Goal: Contribute content: Contribute content

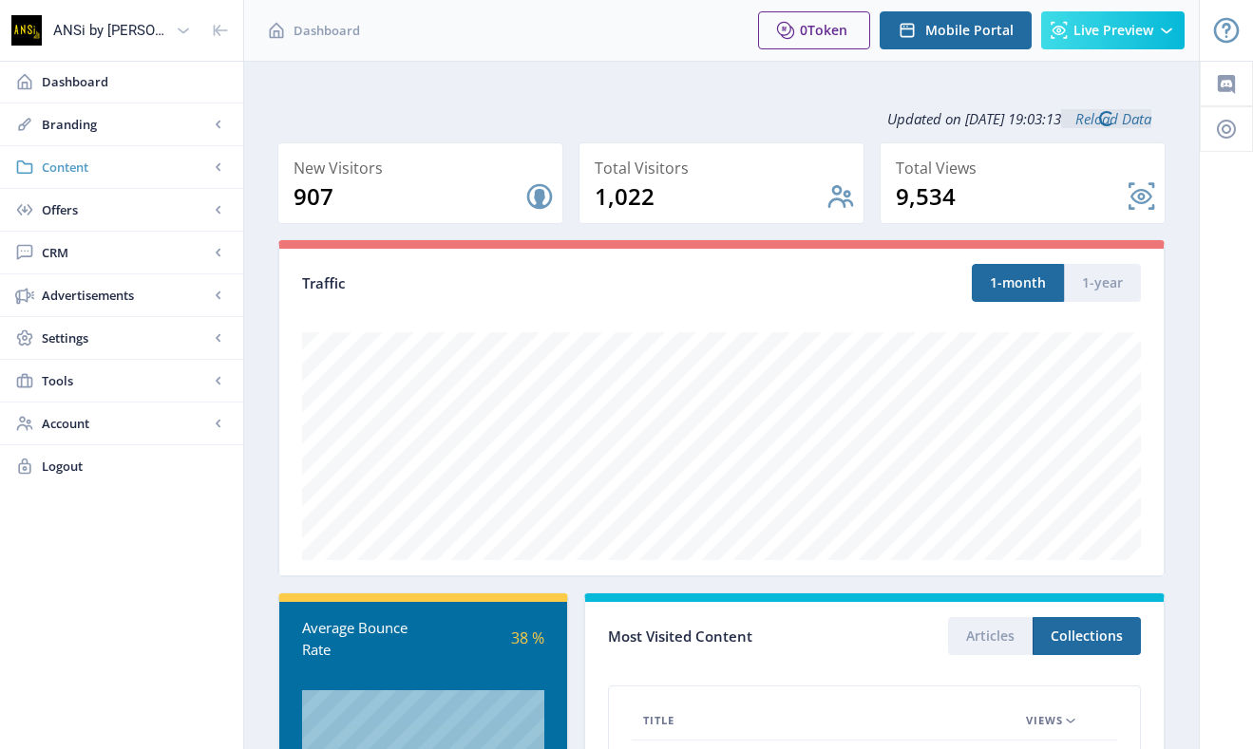
click at [101, 154] on link "Content" at bounding box center [121, 167] width 243 height 42
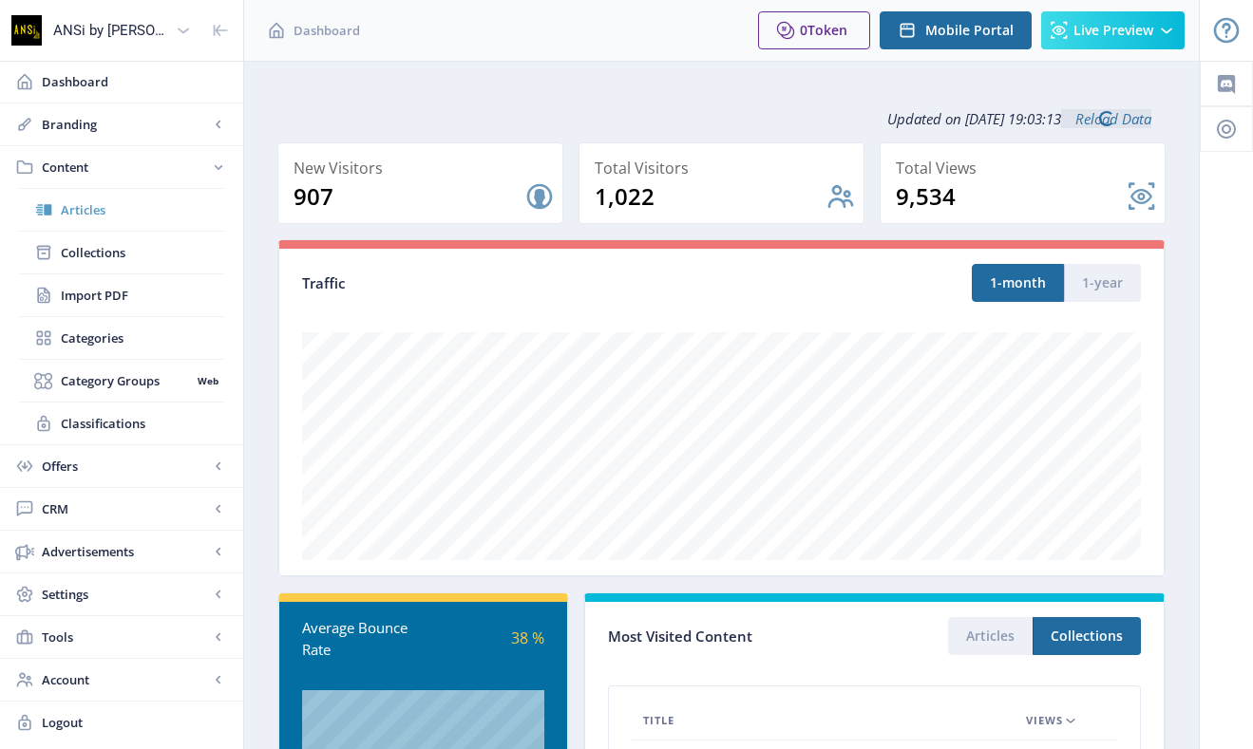
click at [118, 217] on span "Articles" at bounding box center [142, 209] width 163 height 19
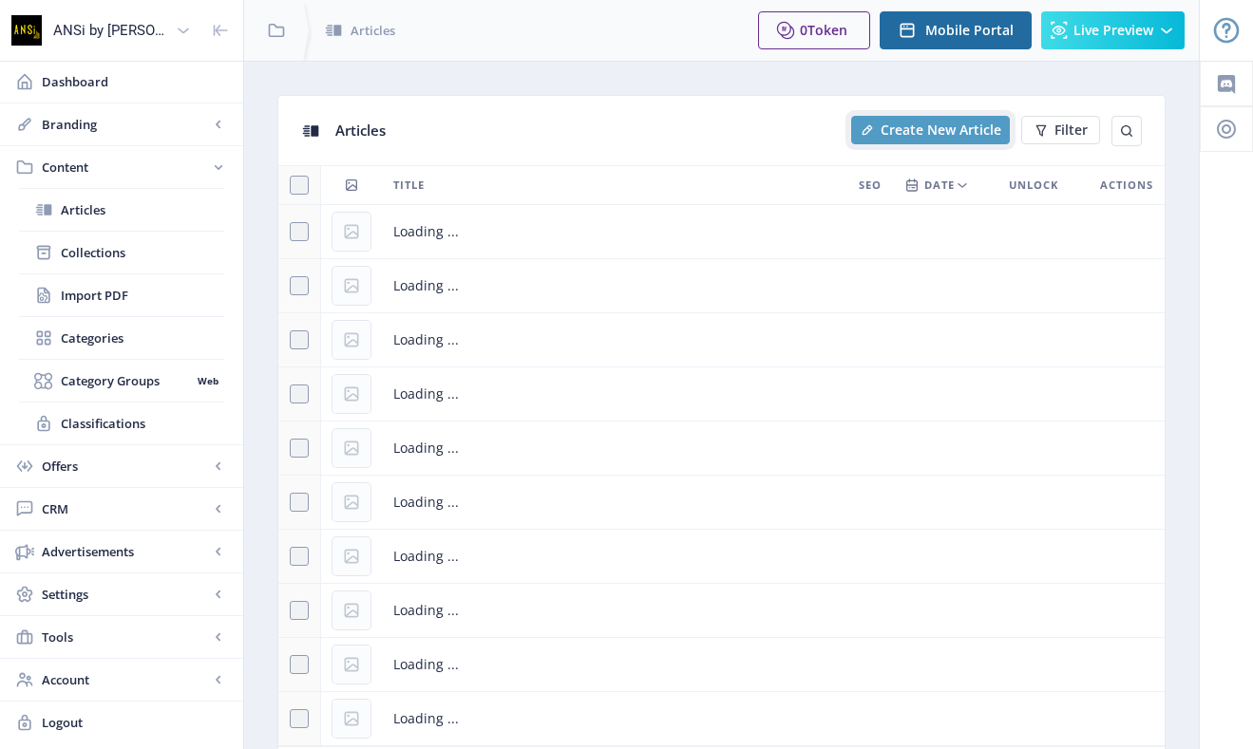
click at [955, 133] on span "Create New Article" at bounding box center [940, 130] width 121 height 15
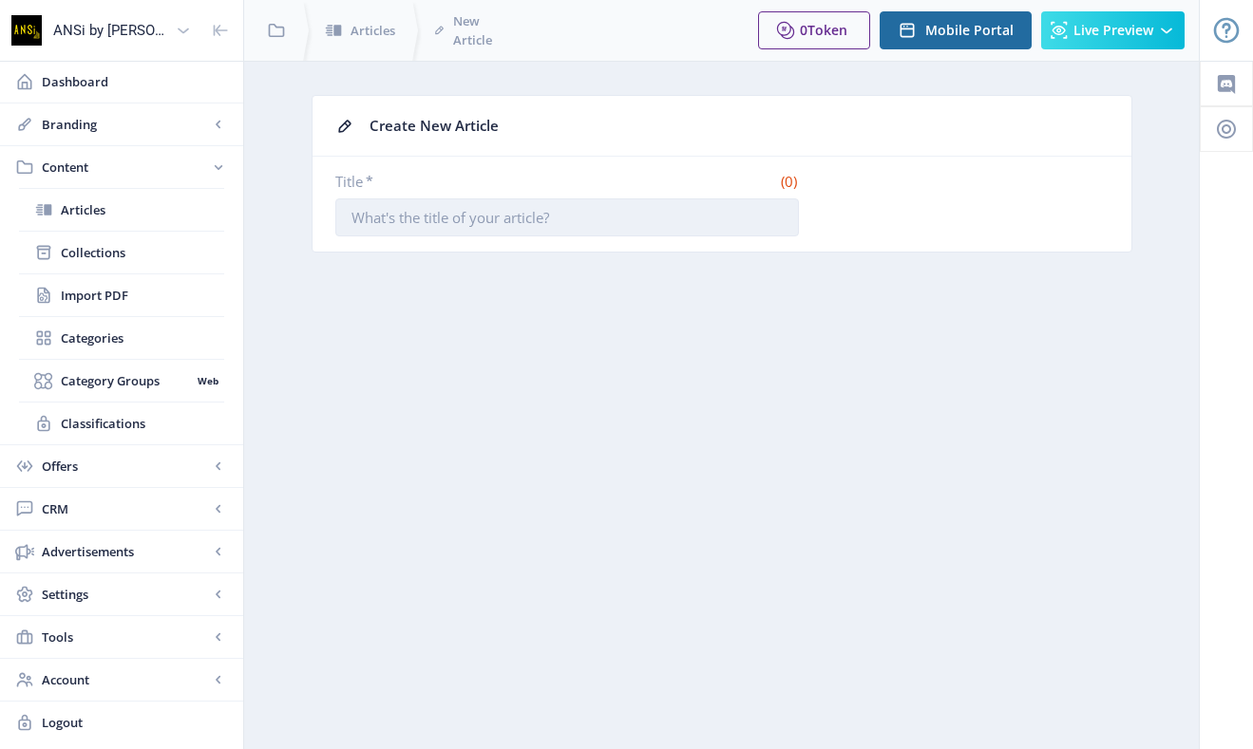
click at [556, 225] on input "Title *" at bounding box center [566, 218] width 463 height 38
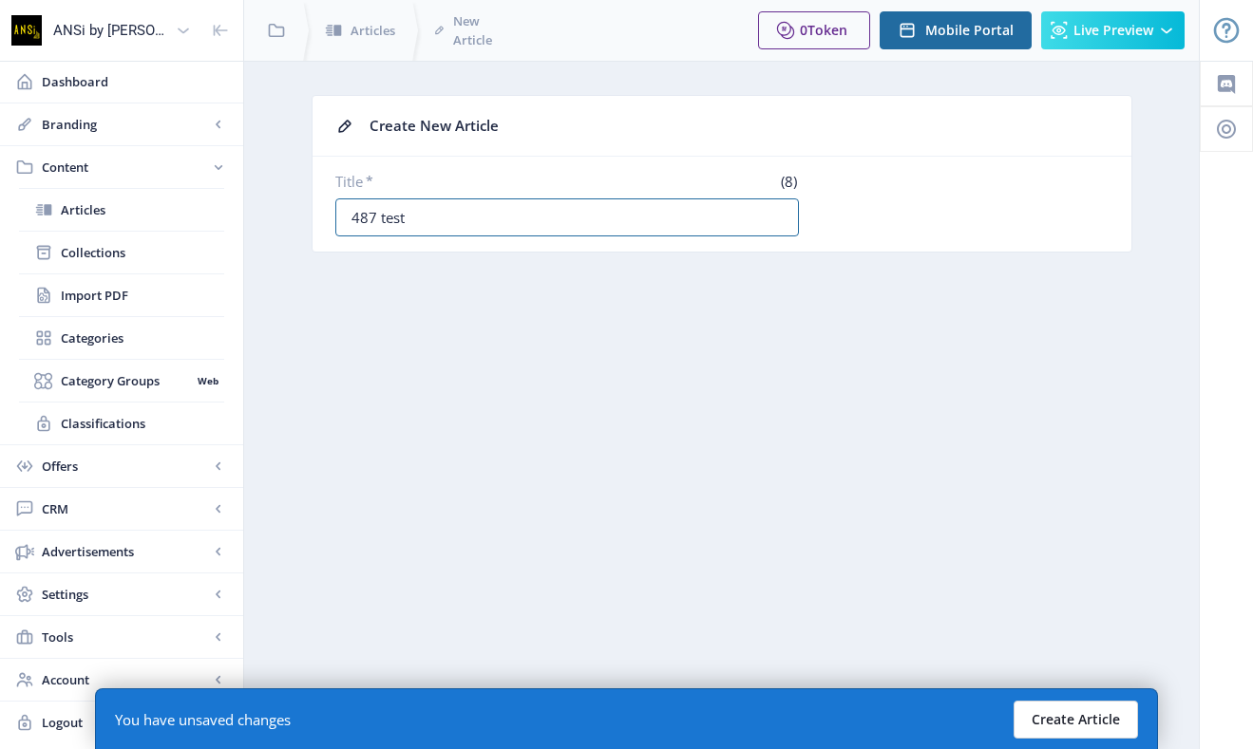
type input "487 test"
click at [1067, 734] on button "Create Article" at bounding box center [1075, 720] width 124 height 38
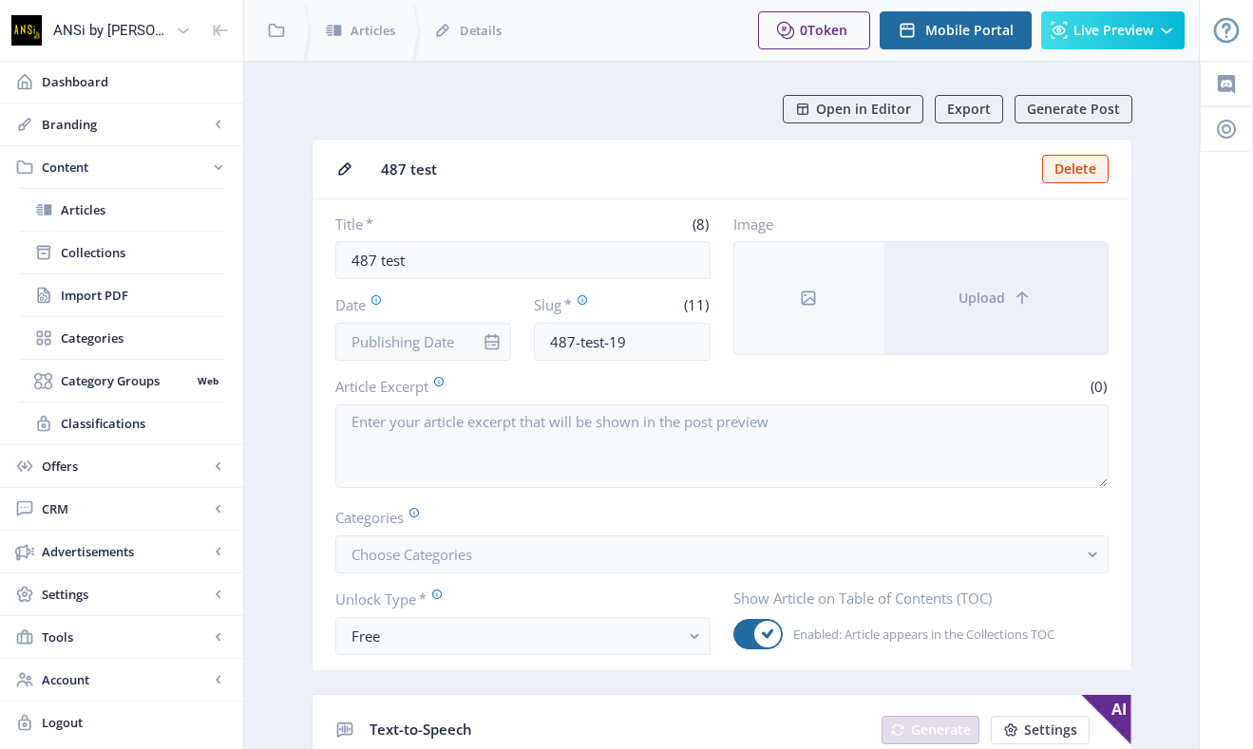
click at [454, 213] on nb-card-body "Title * (8) 487 test Date Slug * (11) 487-test-19 Image Upload Article Excerpt …" at bounding box center [721, 434] width 819 height 471
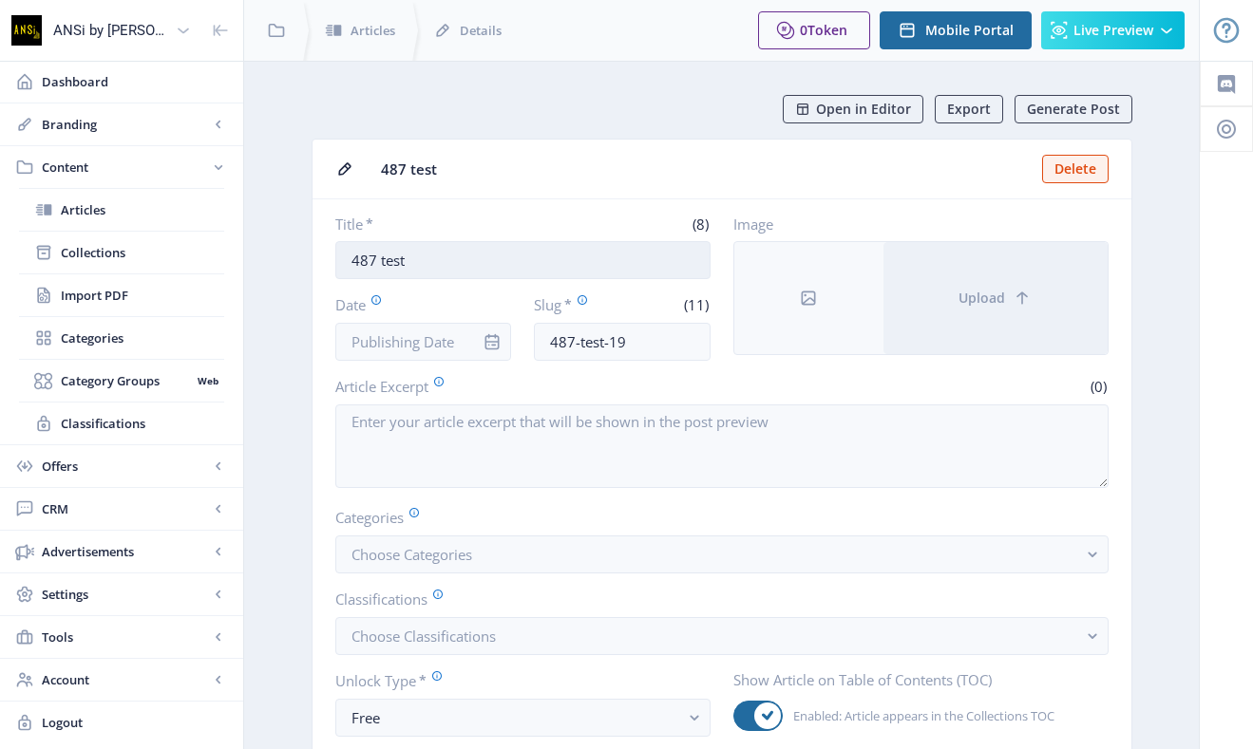
click at [453, 263] on input "487 test" at bounding box center [522, 260] width 375 height 38
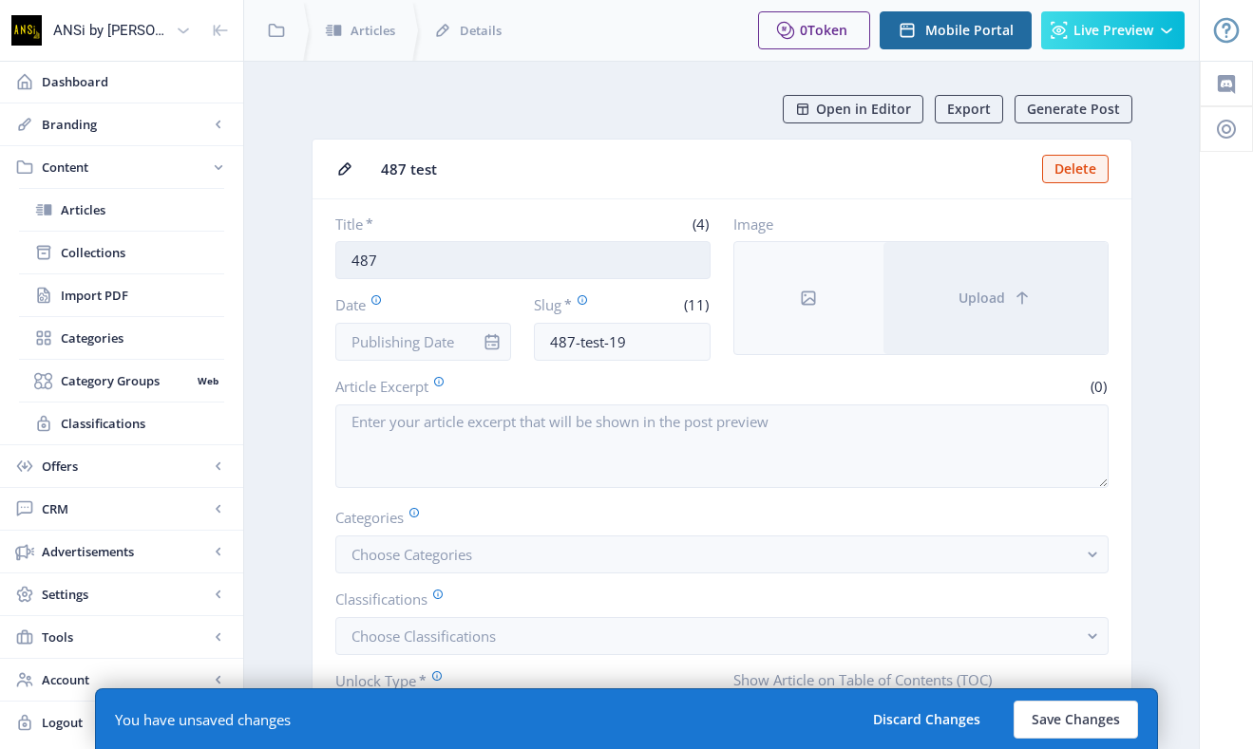
paste input "ถอดรหัส[PERSON_NAME]งู"
paste input "[  ธ ร ร ม ช า ติ   ทํ า ม า โ ช ว์  ]"
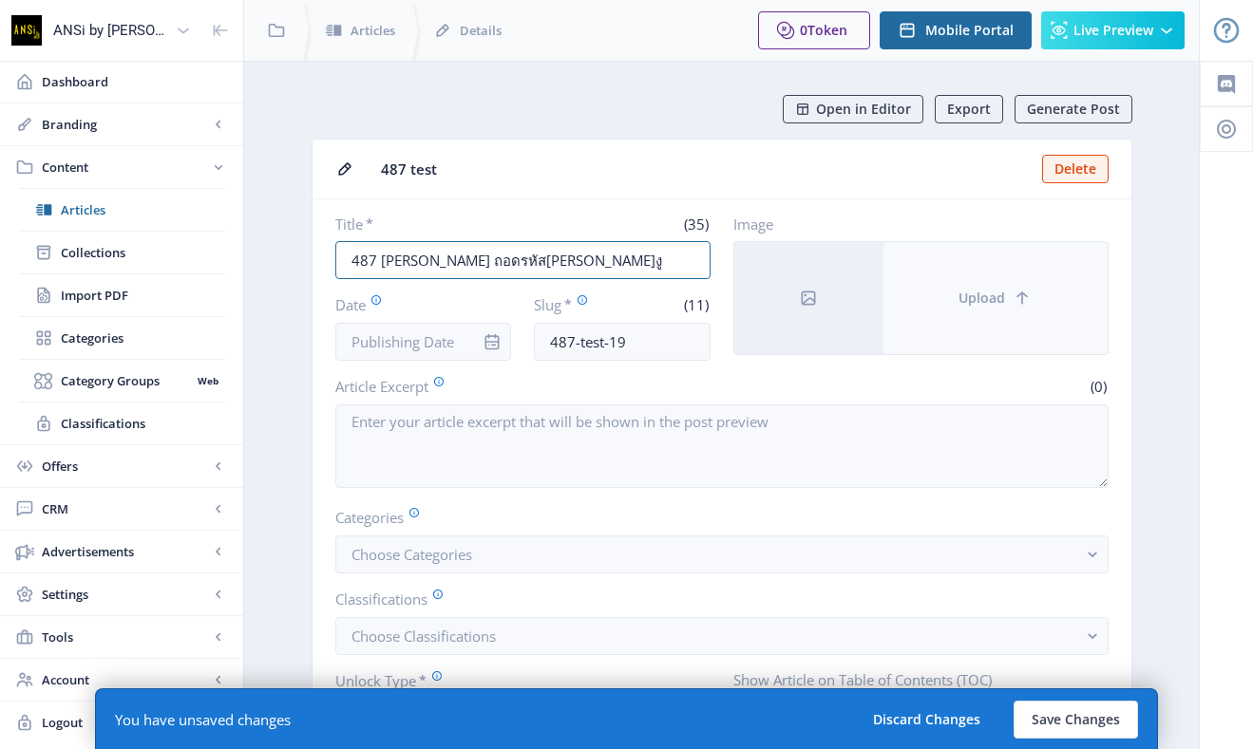
type input "487 [PERSON_NAME] ถอดรหัส[PERSON_NAME]งู"
click at [1009, 312] on button "Upload" at bounding box center [995, 298] width 224 height 112
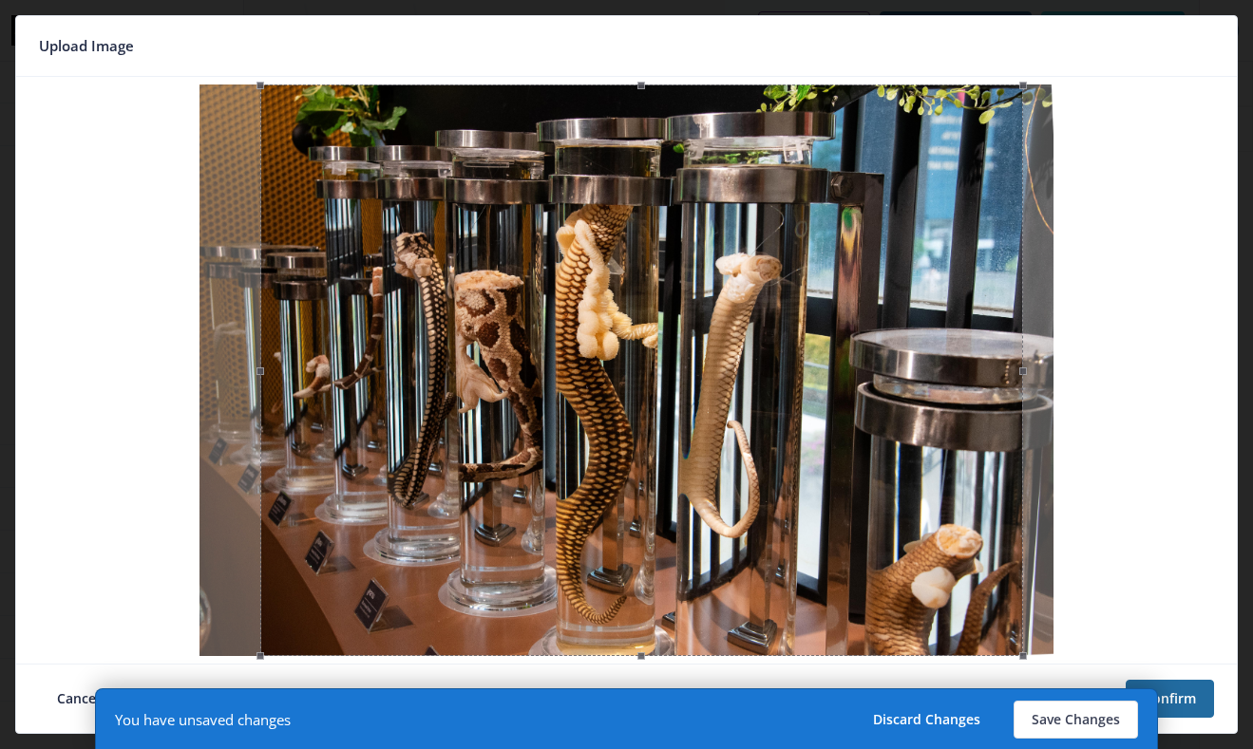
drag, startPoint x: 813, startPoint y: 489, endPoint x: 829, endPoint y: 504, distance: 22.2
click at [829, 504] on div at bounding box center [641, 371] width 763 height 572
click at [1180, 694] on button "Confirm" at bounding box center [1169, 699] width 88 height 38
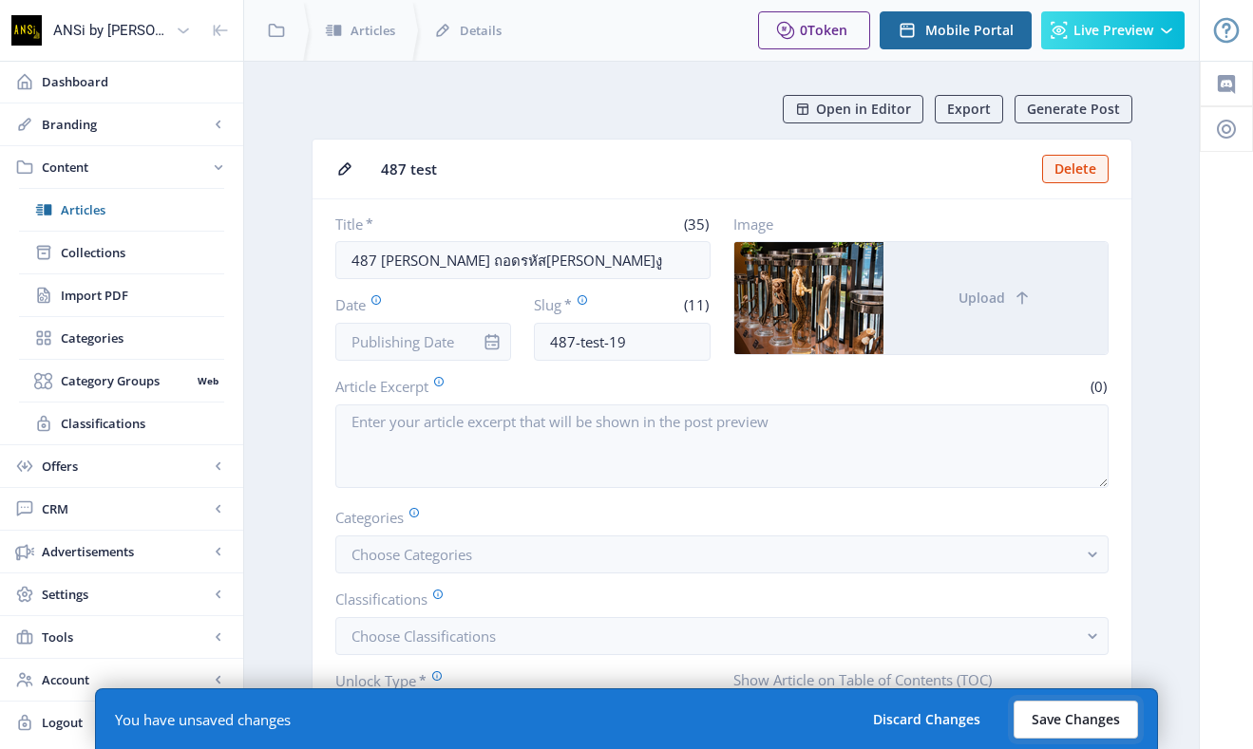
click at [1063, 717] on button "Save Changes" at bounding box center [1075, 720] width 124 height 38
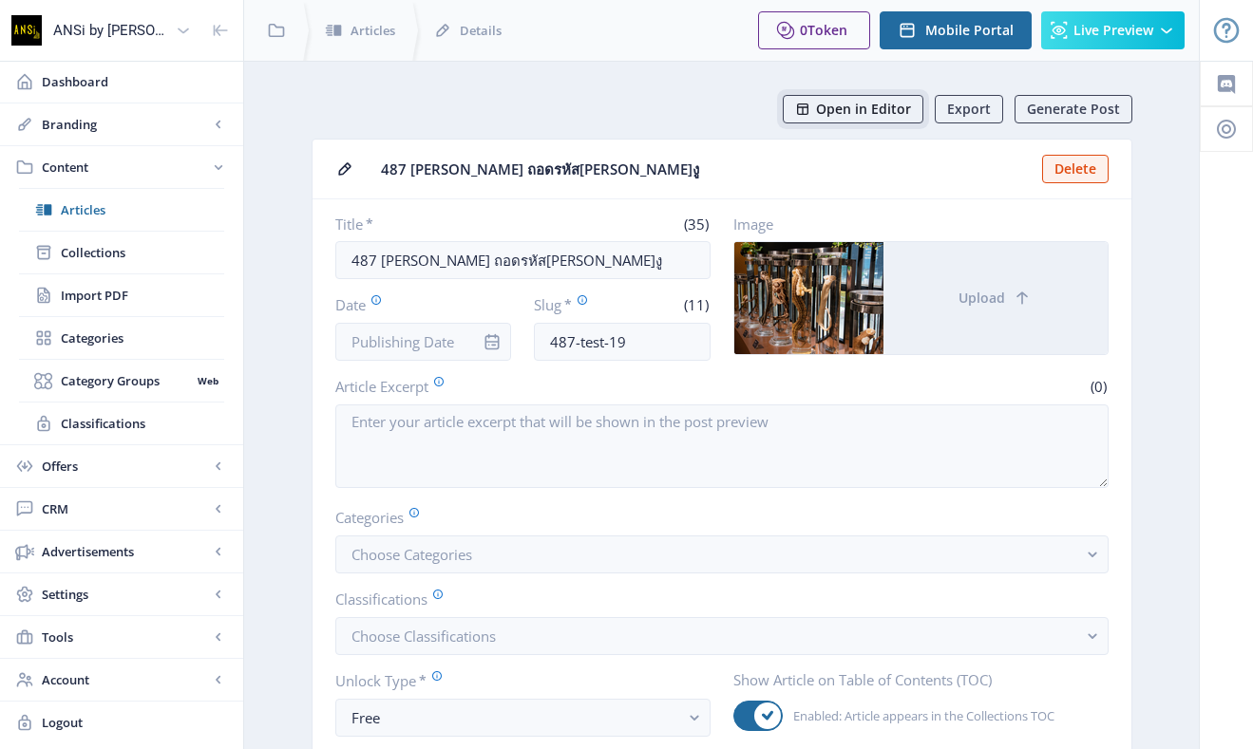
click at [831, 98] on button "Open in Editor" at bounding box center [853, 109] width 141 height 28
drag, startPoint x: 377, startPoint y: 256, endPoint x: 710, endPoint y: 254, distance: 333.4
click at [710, 254] on div "Title * (35) 487 [PERSON_NAME] ถอดรหัส[PERSON_NAME]งู Date Slug * (11) 487-test…" at bounding box center [721, 288] width 773 height 146
click at [106, 203] on span "Articles" at bounding box center [142, 209] width 163 height 19
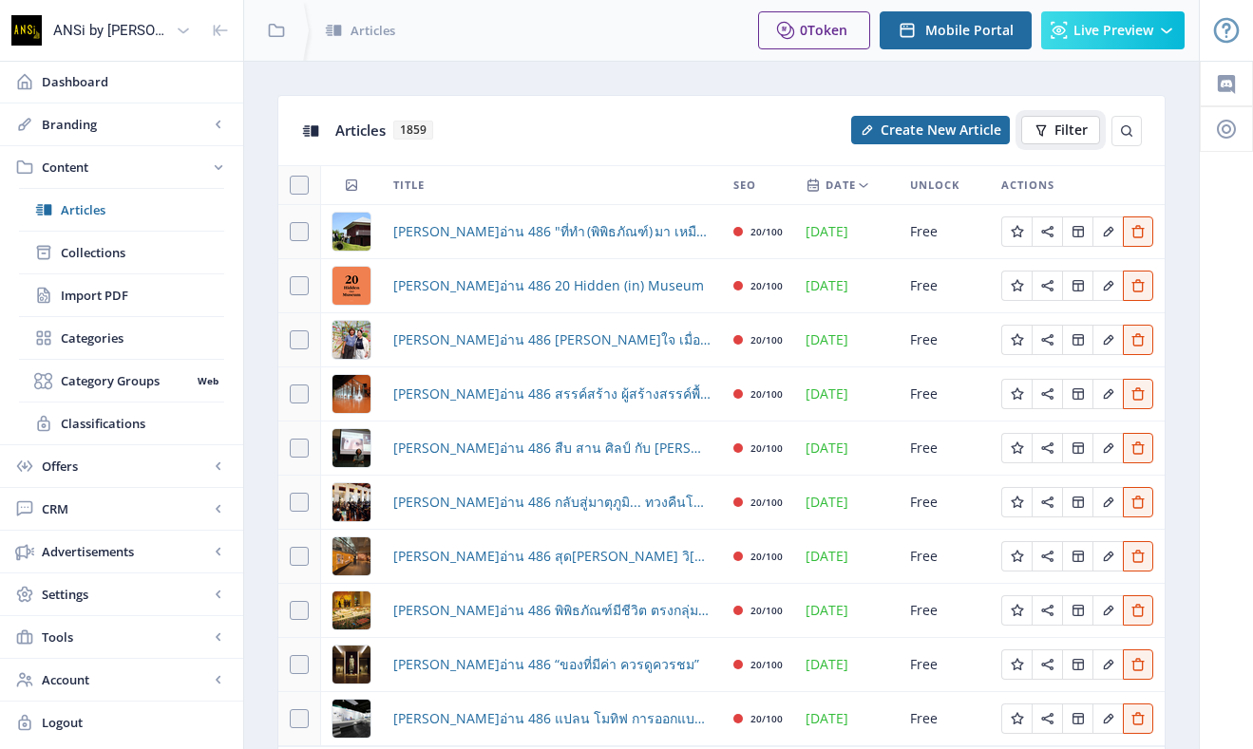
click at [1056, 132] on span "Filter" at bounding box center [1070, 130] width 33 height 15
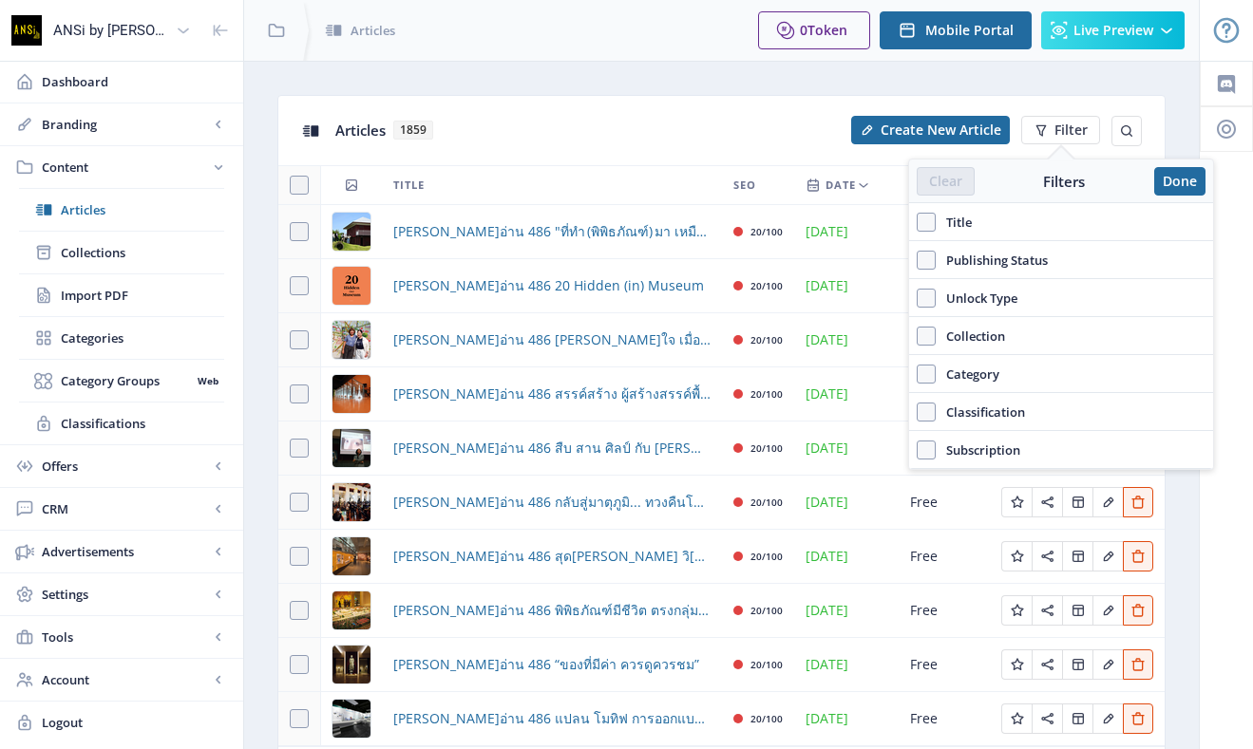
click at [978, 220] on label "Title" at bounding box center [1061, 222] width 289 height 23
click at [917, 222] on input "Title" at bounding box center [917, 222] width 1 height 1
checkbox input "true"
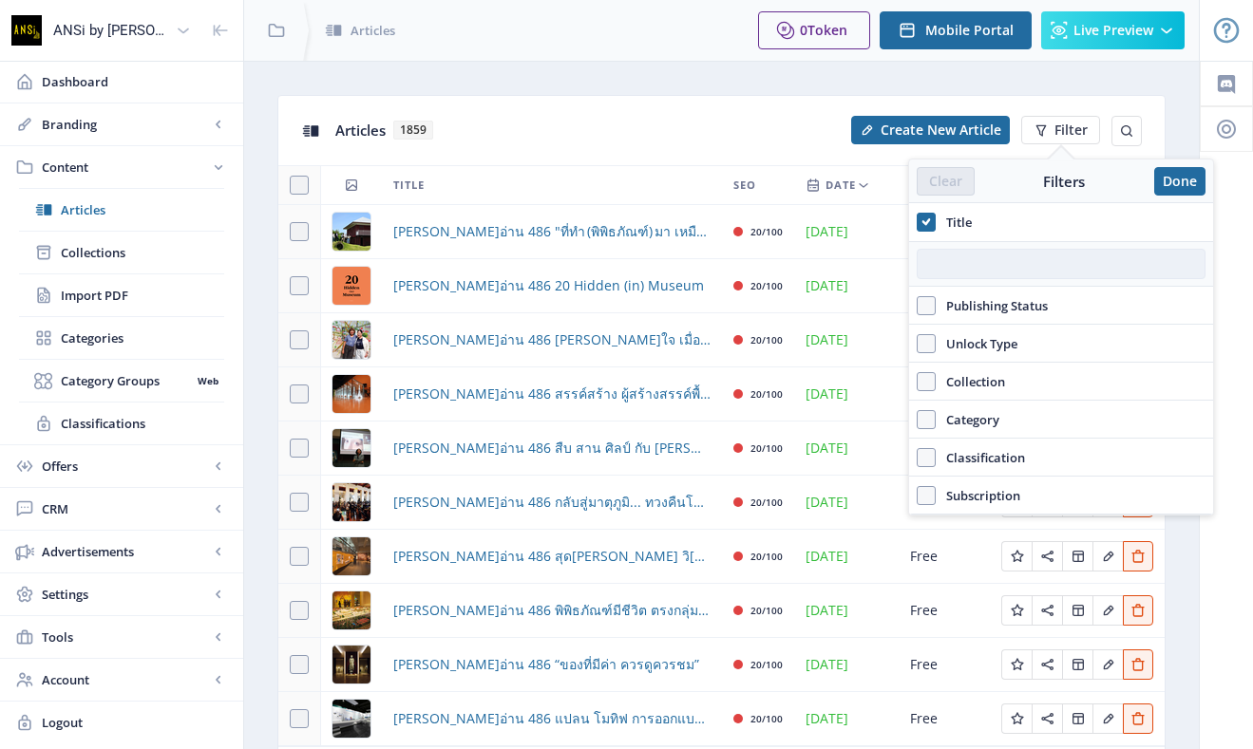
click at [1001, 266] on input "text" at bounding box center [1061, 264] width 289 height 30
type input "487"
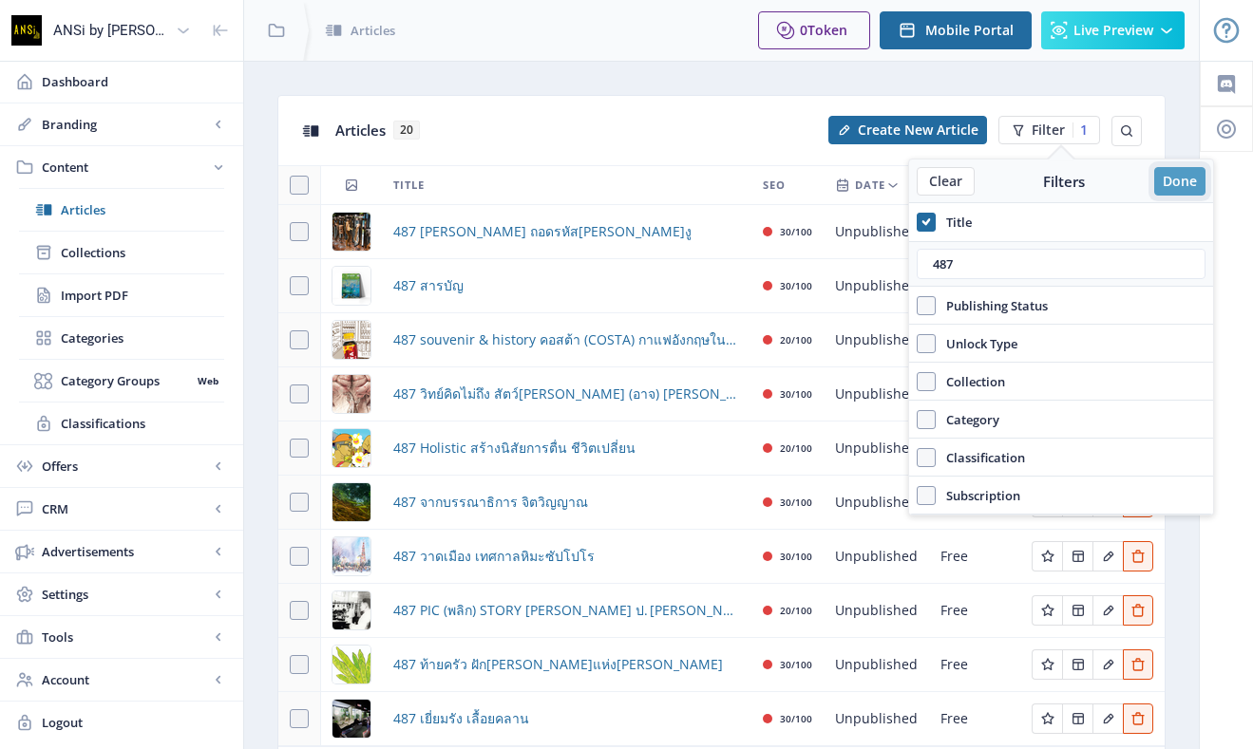
click at [1180, 176] on button "Done" at bounding box center [1179, 181] width 51 height 28
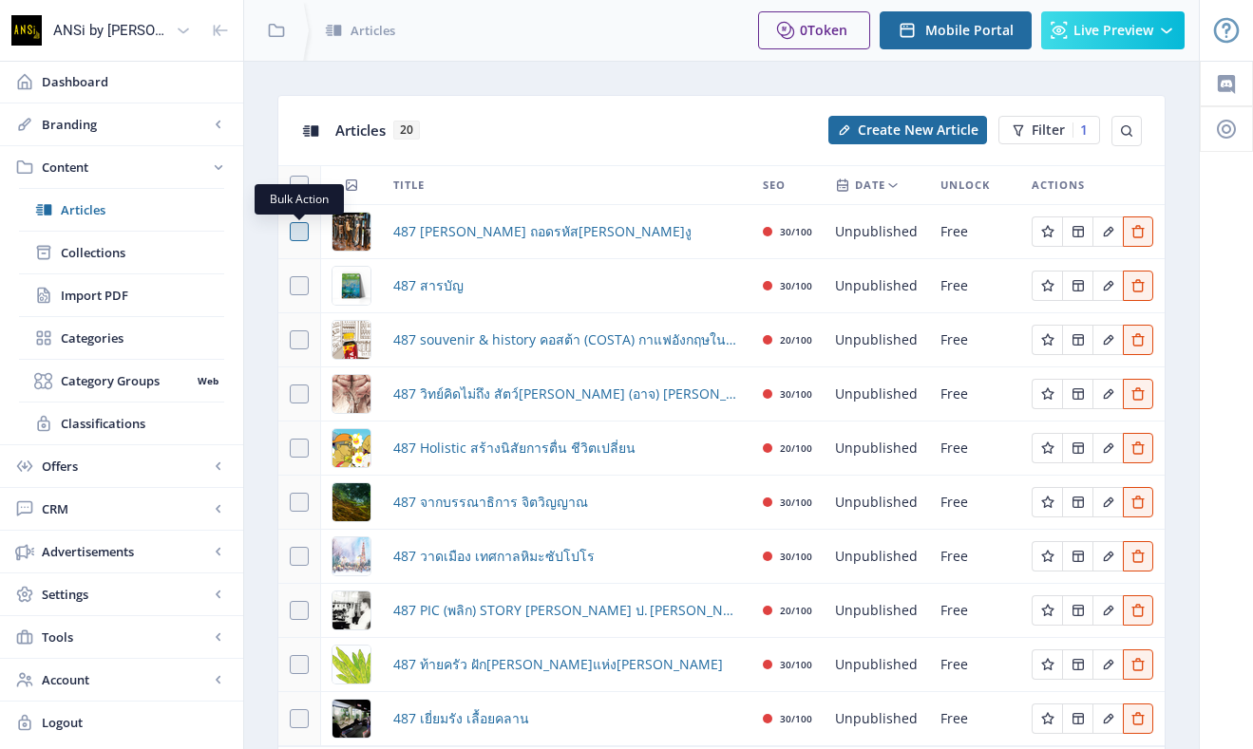
click at [300, 235] on span at bounding box center [299, 231] width 19 height 19
click at [291, 233] on input "checkbox" at bounding box center [290, 232] width 1 height 1
checkbox input "true"
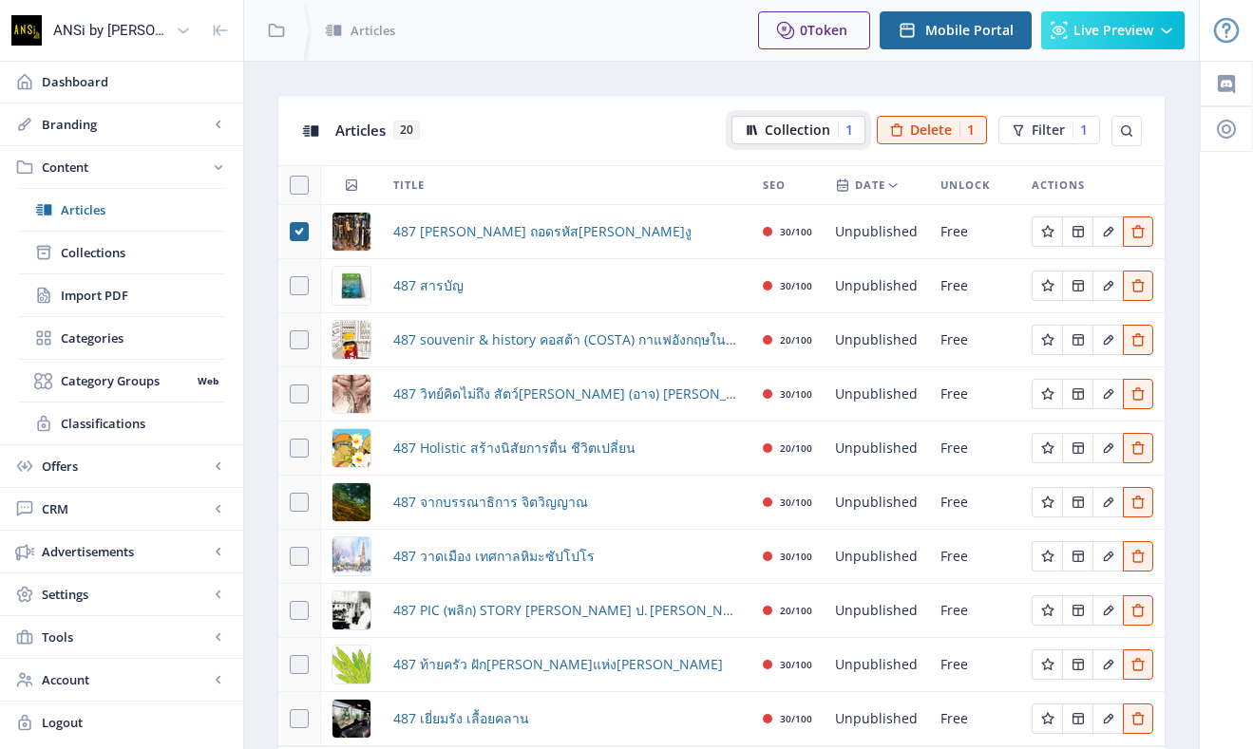
click at [792, 121] on button "Collection 1" at bounding box center [798, 130] width 134 height 28
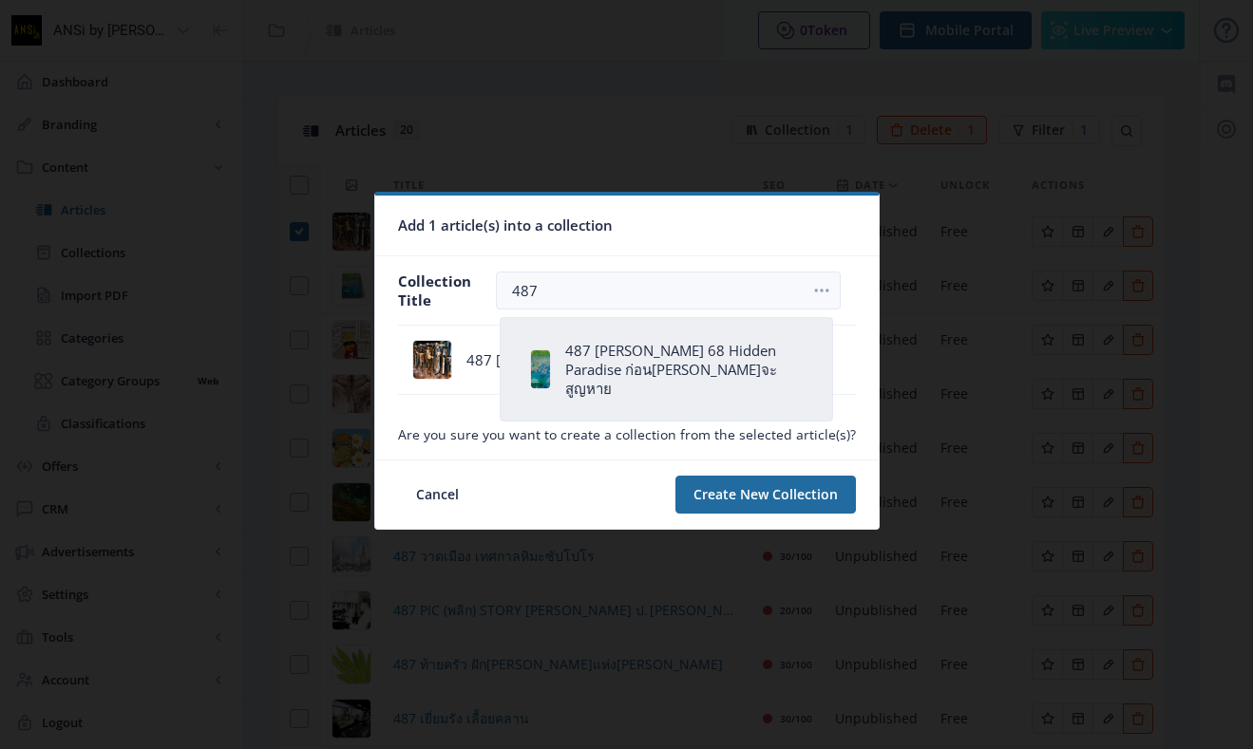
click at [625, 336] on nb-list-item "487 [PERSON_NAME] 68 Hidden Paradise ก่อน[PERSON_NAME]จะสูญหาย" at bounding box center [666, 369] width 300 height 89
type input "487 [PERSON_NAME] 68 Hidden Paradise ก่อน[PERSON_NAME]จะสูญหาย"
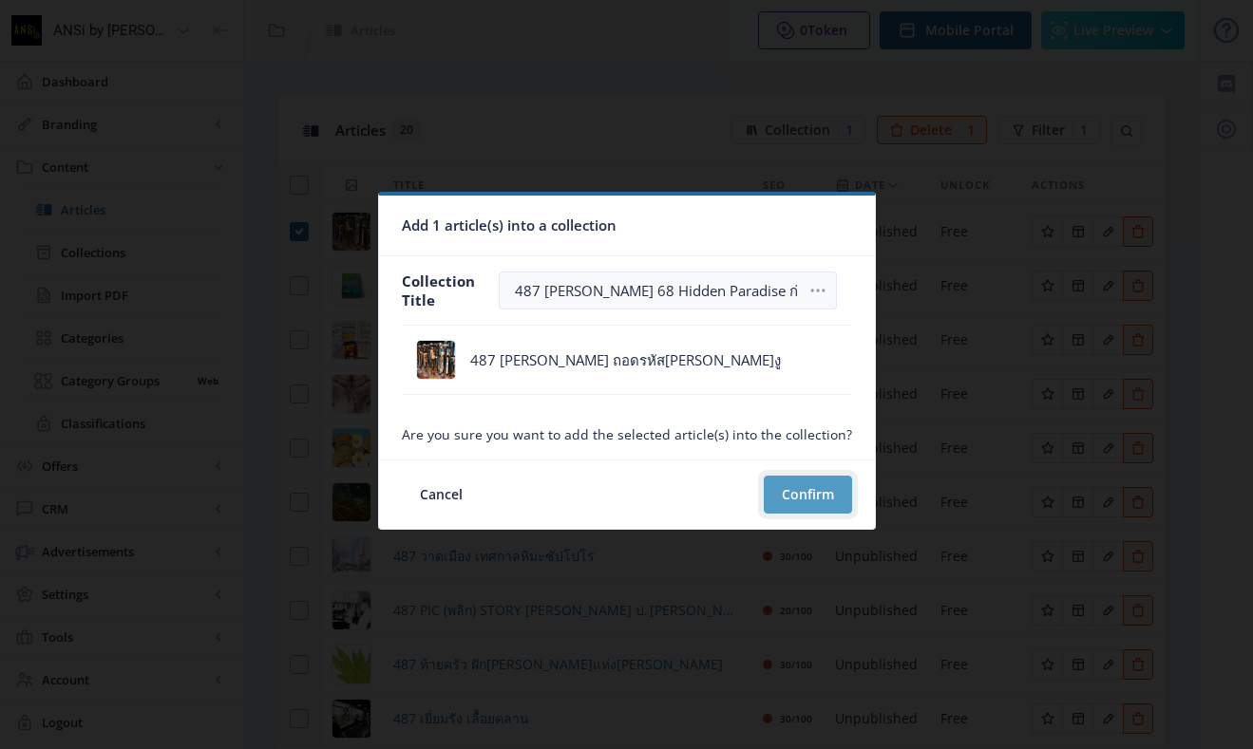
click at [809, 487] on button "Confirm" at bounding box center [808, 495] width 88 height 38
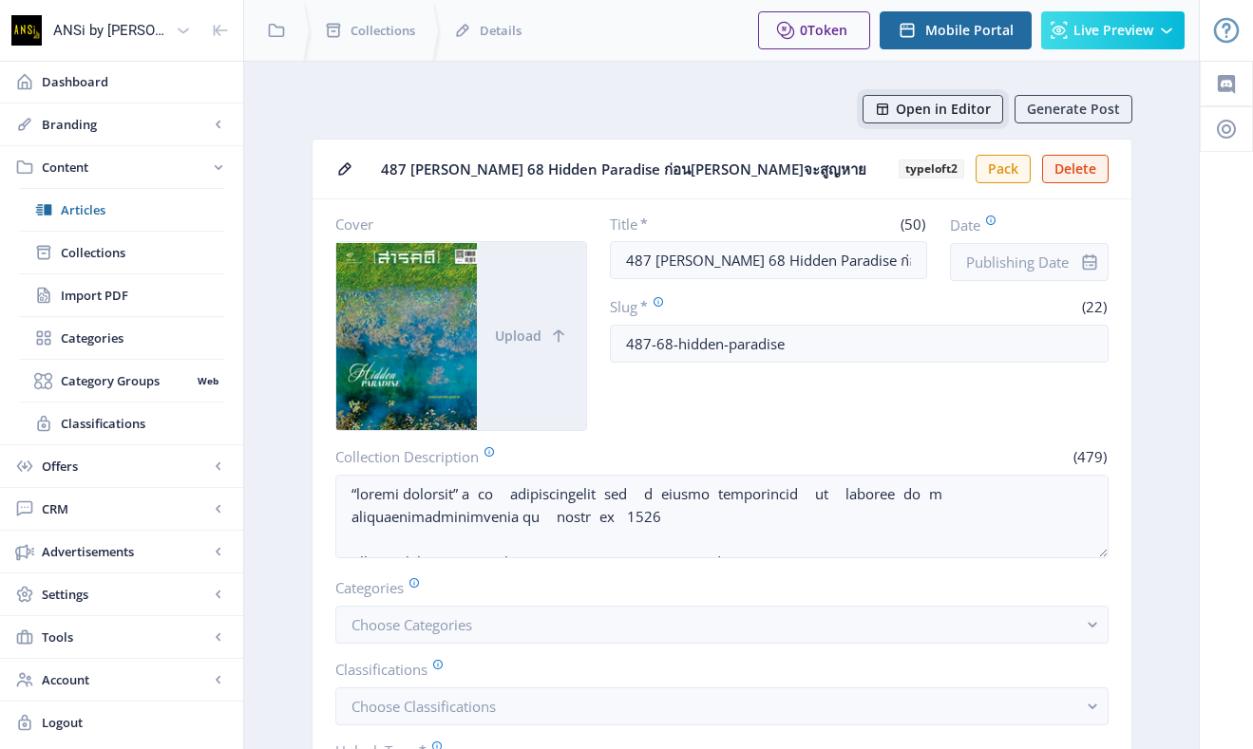
click at [917, 102] on span "Open in Editor" at bounding box center [943, 109] width 95 height 15
click at [101, 206] on span "Articles" at bounding box center [142, 209] width 163 height 19
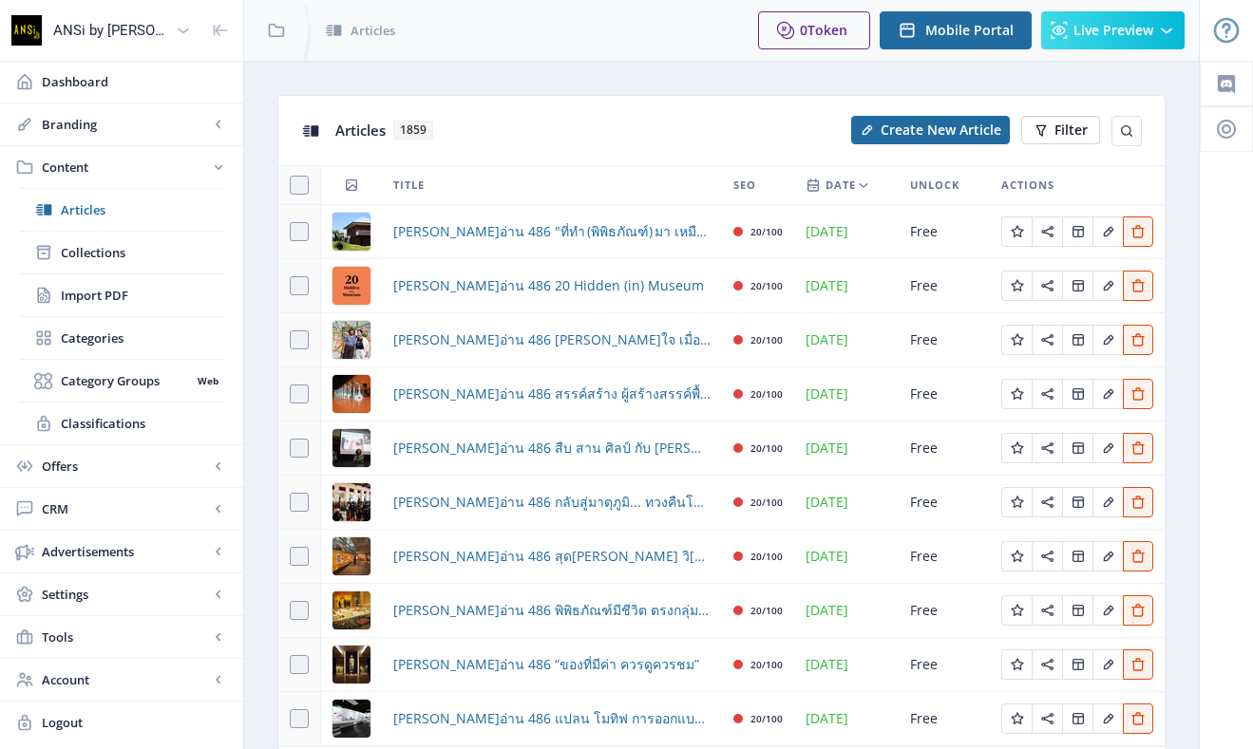
click at [1075, 129] on span "Filter" at bounding box center [1070, 130] width 33 height 15
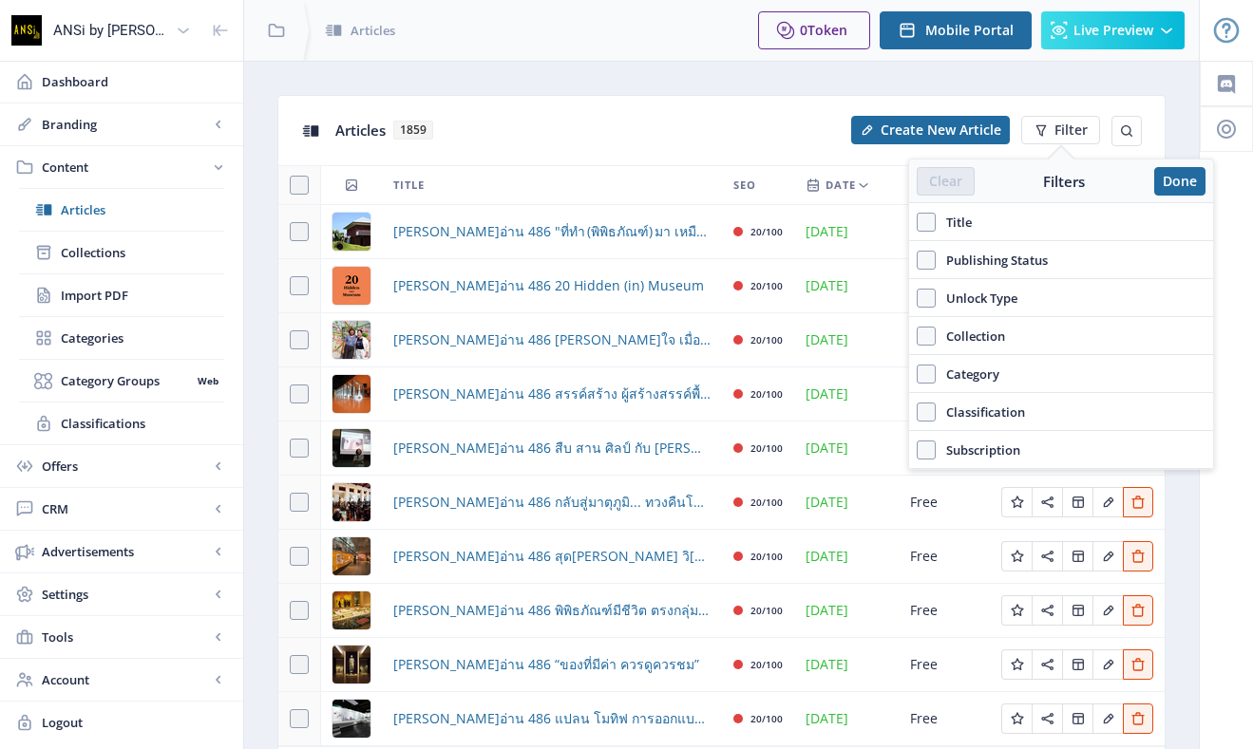
click at [982, 228] on label "Title" at bounding box center [1061, 222] width 289 height 23
click at [917, 223] on input "Title" at bounding box center [917, 222] width 1 height 1
checkbox input "true"
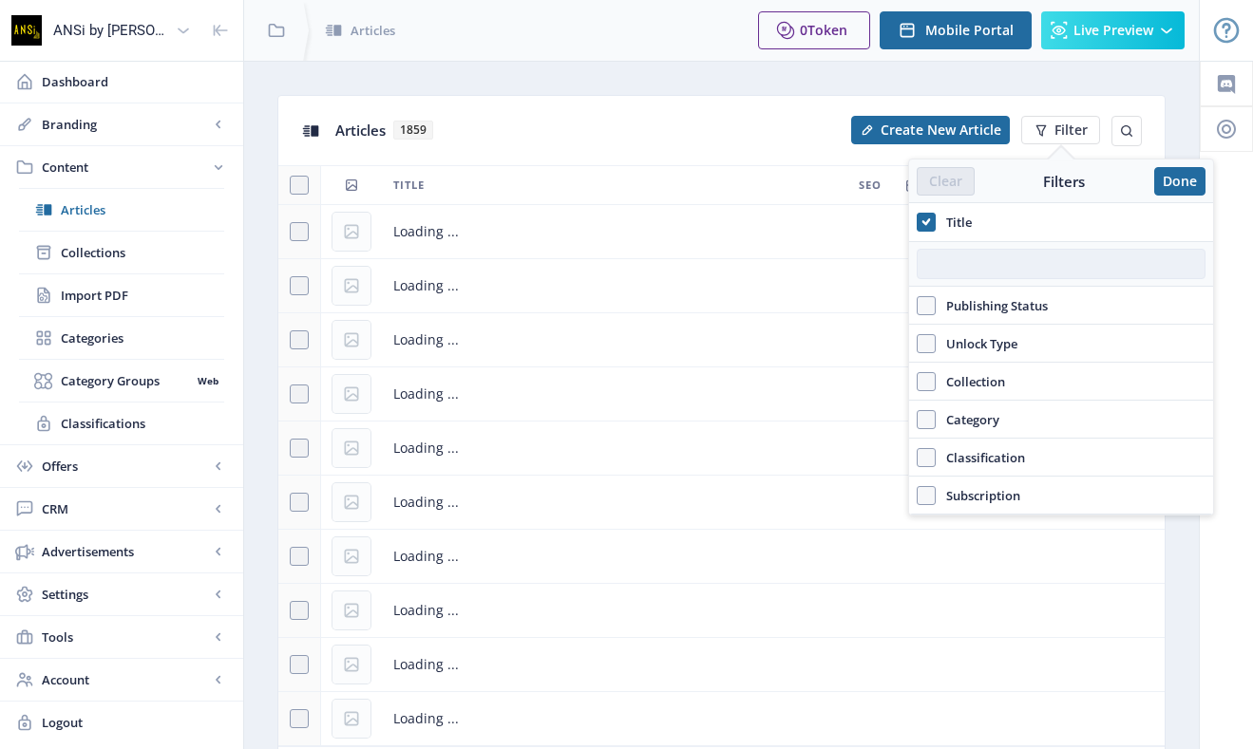
click at [993, 277] on input "text" at bounding box center [1061, 264] width 289 height 30
type input "487"
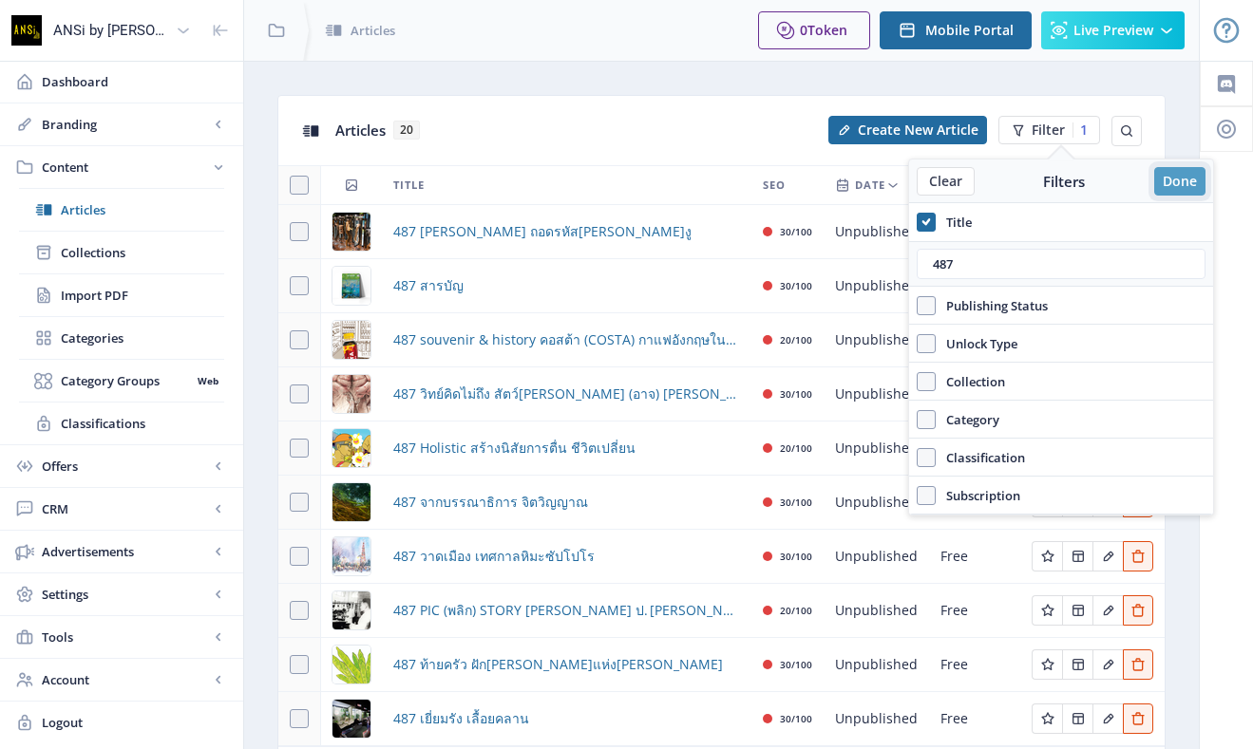
click at [1185, 183] on button "Done" at bounding box center [1179, 181] width 51 height 28
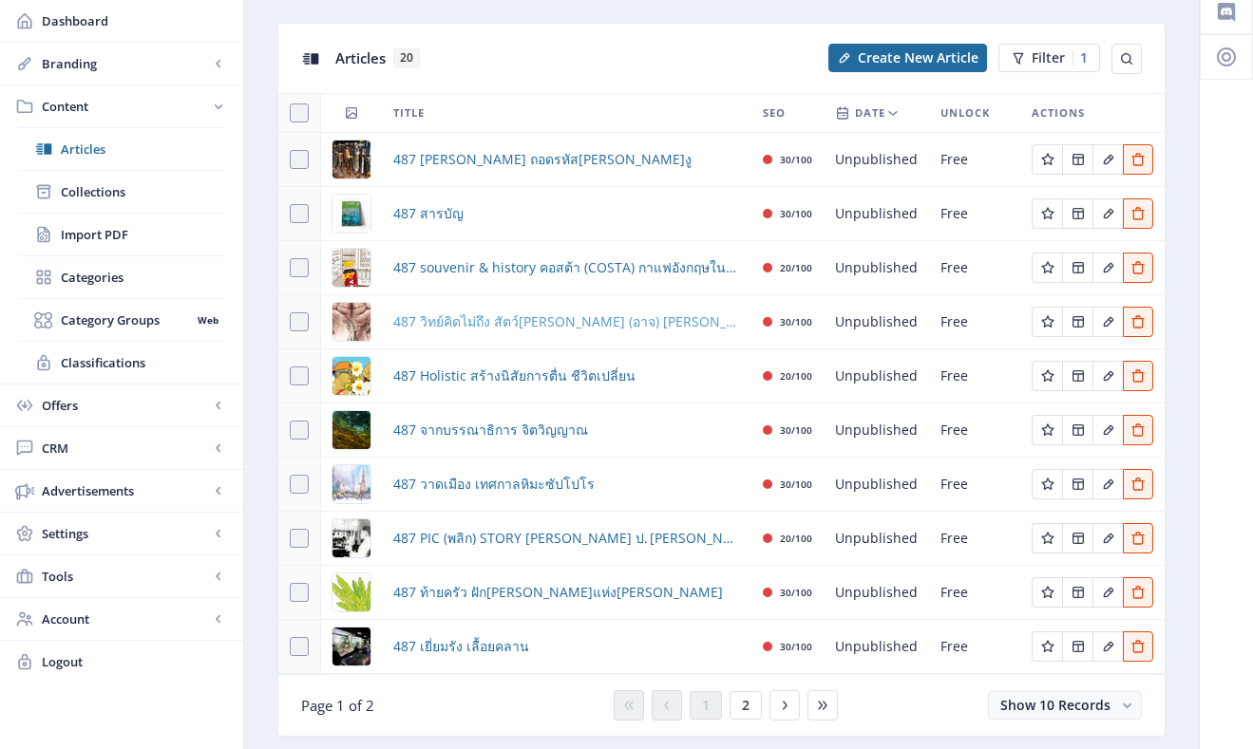
scroll to position [73, 0]
click at [457, 644] on span "487 เยี่ยมรัง เลื้อยคลาน" at bounding box center [461, 645] width 136 height 23
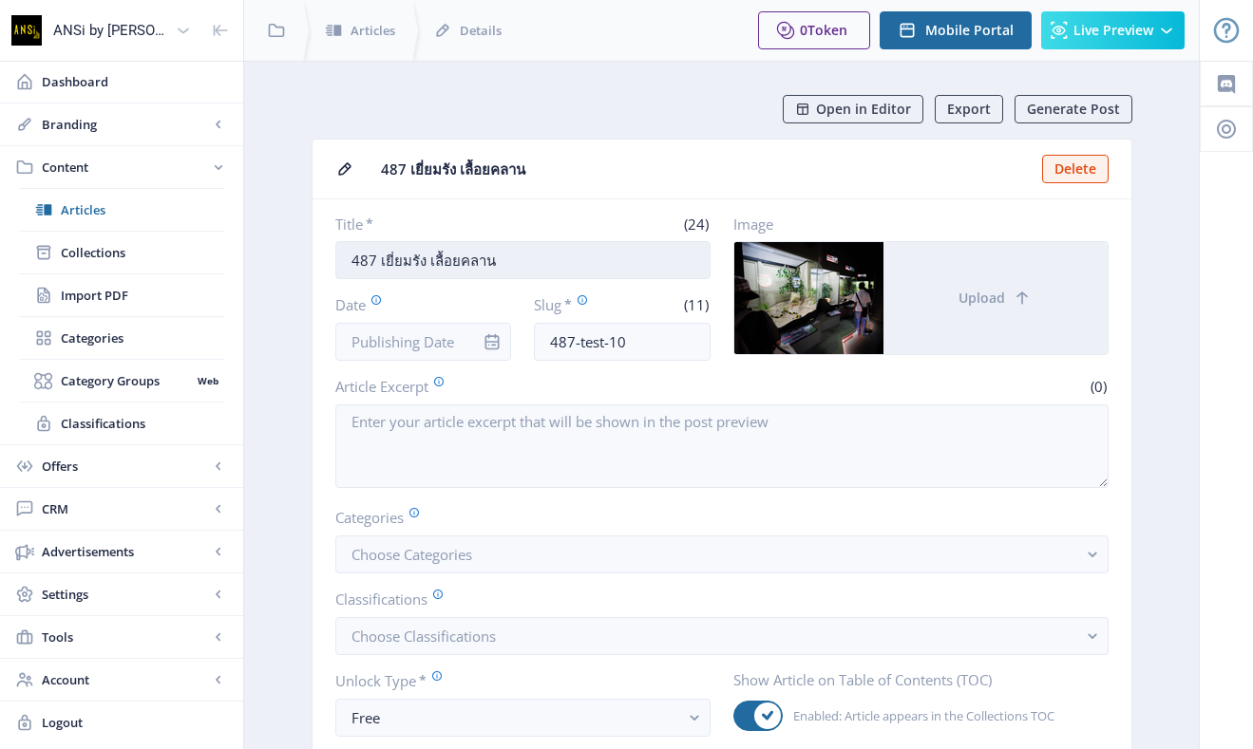
click at [542, 261] on input "487 เยี่ยมรัง เลื้อยคลาน" at bounding box center [522, 260] width 375 height 38
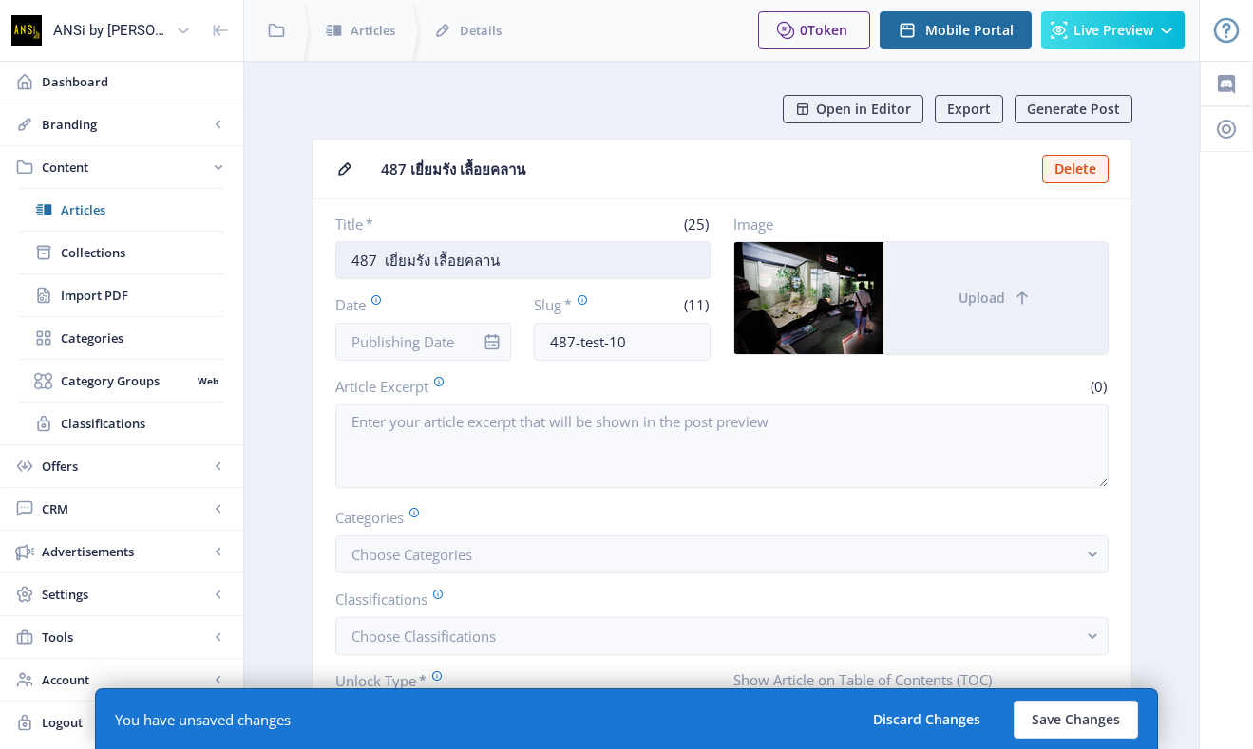
paste input "hidden (in) museum"
type input "487 hidden (in) museum เยี่ยมรัง เลื้อยคลาน"
click at [1084, 725] on button "Save Changes" at bounding box center [1075, 720] width 124 height 38
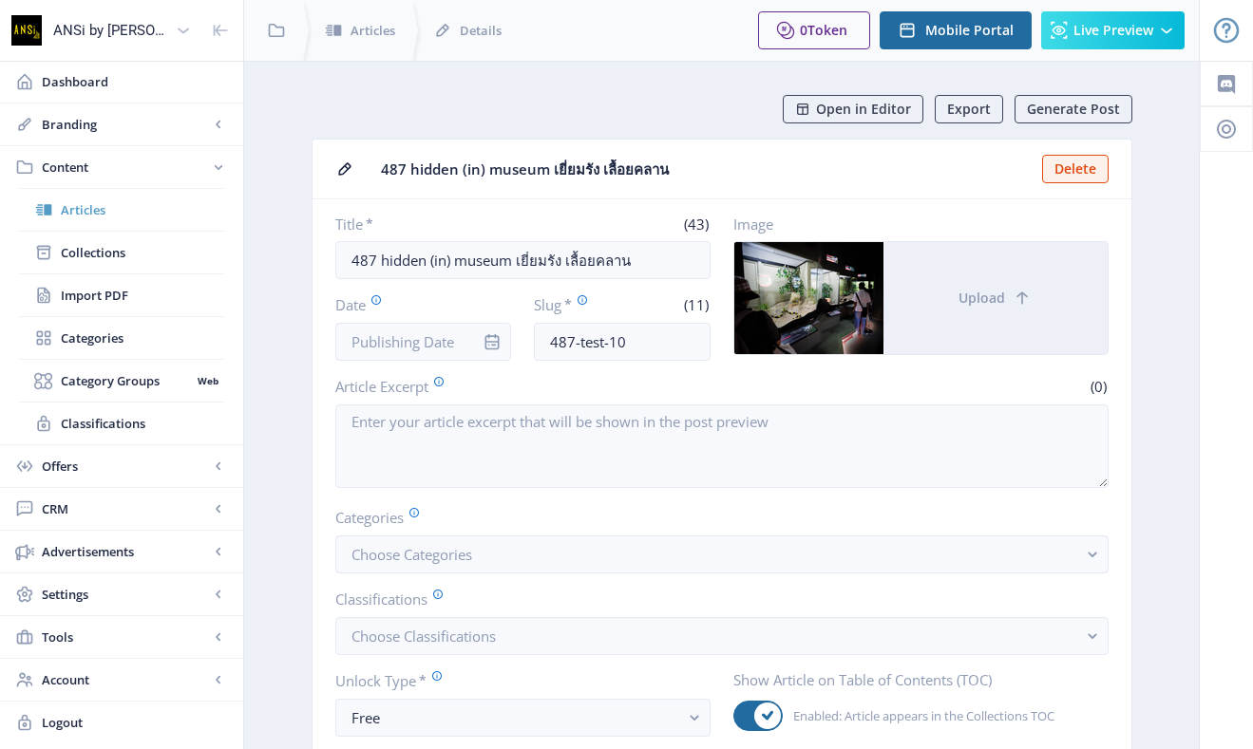
click at [117, 213] on span "Articles" at bounding box center [142, 209] width 163 height 19
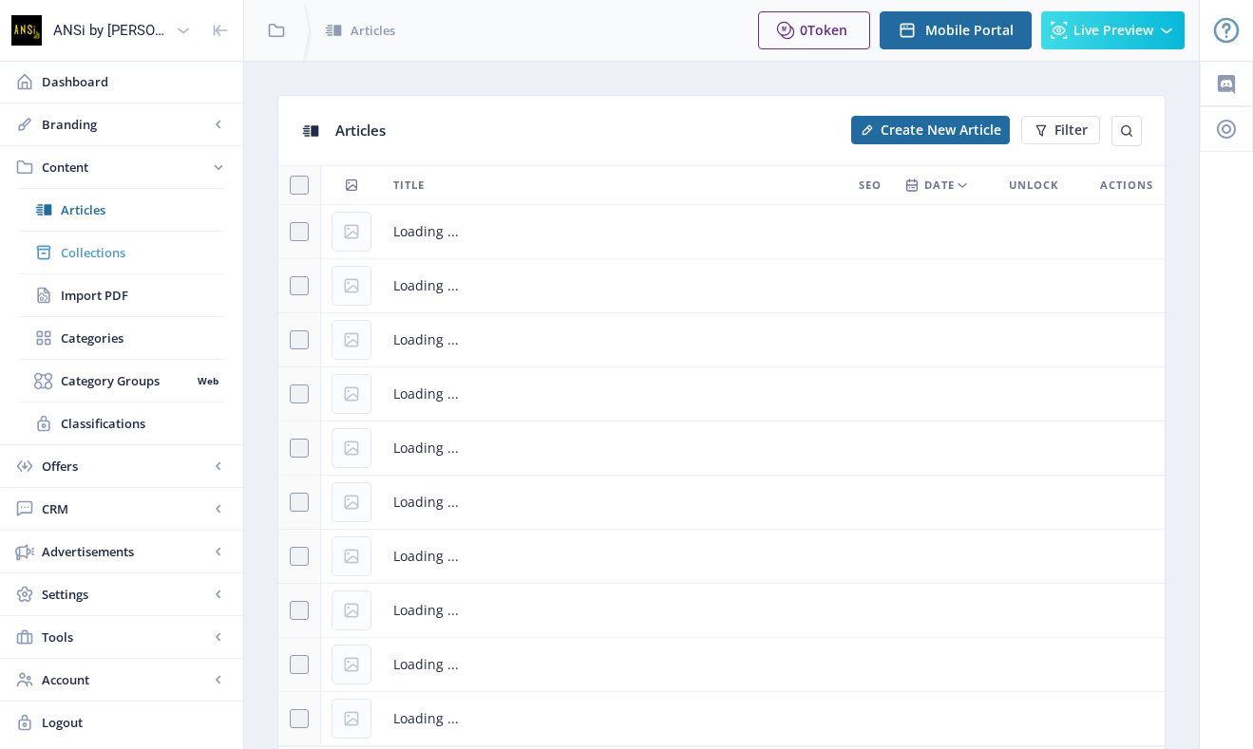
click at [109, 258] on span "Collections" at bounding box center [142, 252] width 163 height 19
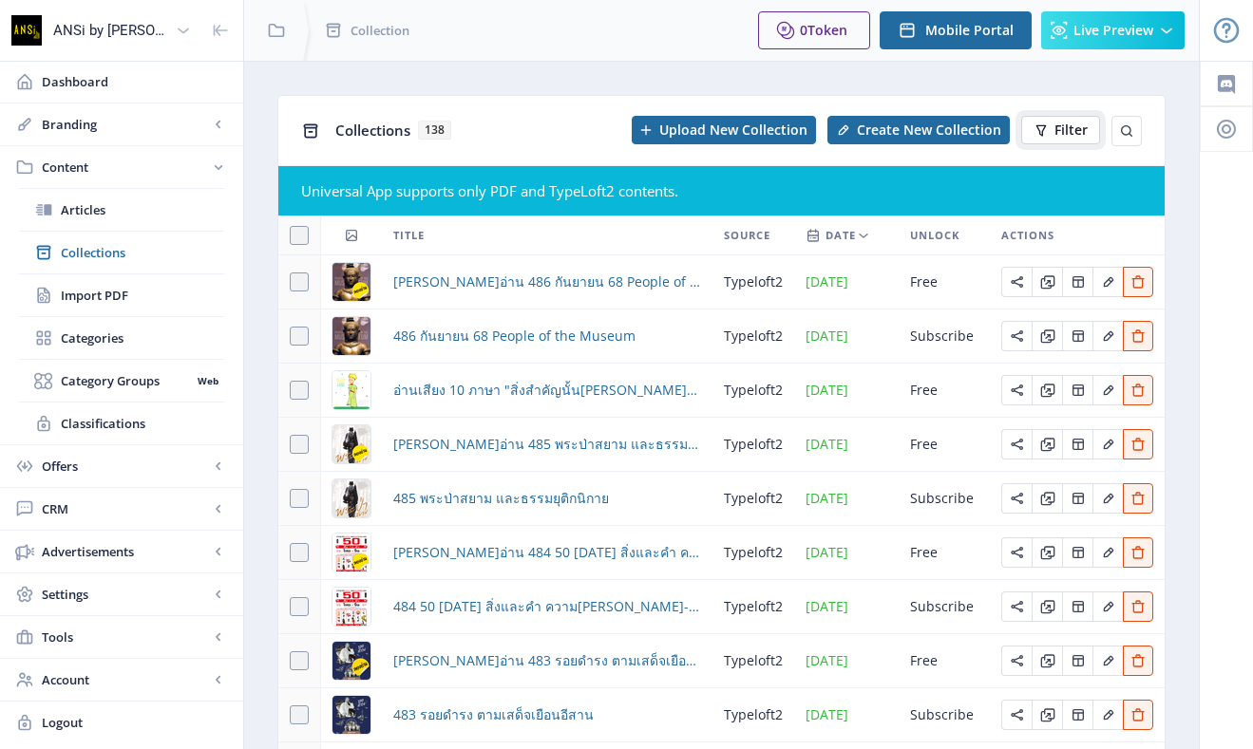
click at [1053, 126] on button "Filter" at bounding box center [1060, 130] width 79 height 28
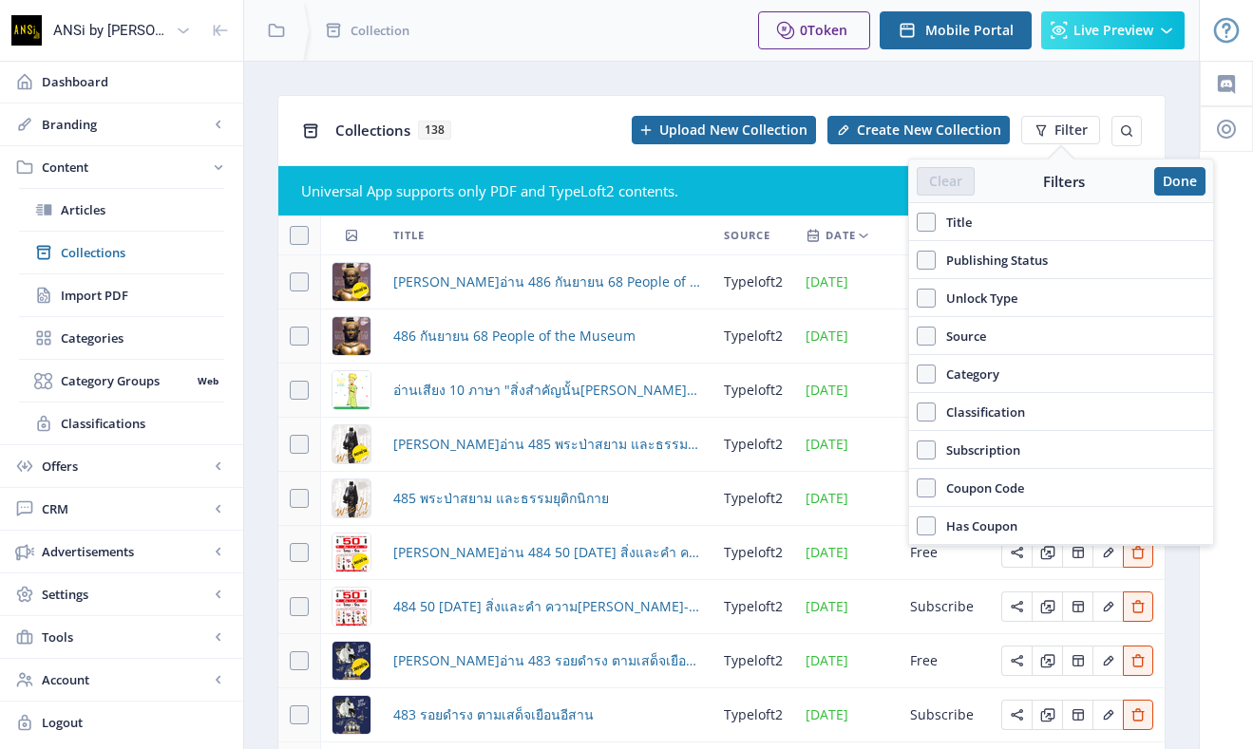
click at [956, 215] on span "Title" at bounding box center [954, 222] width 36 height 23
click at [917, 222] on input "Title" at bounding box center [917, 222] width 1 height 1
checkbox input "true"
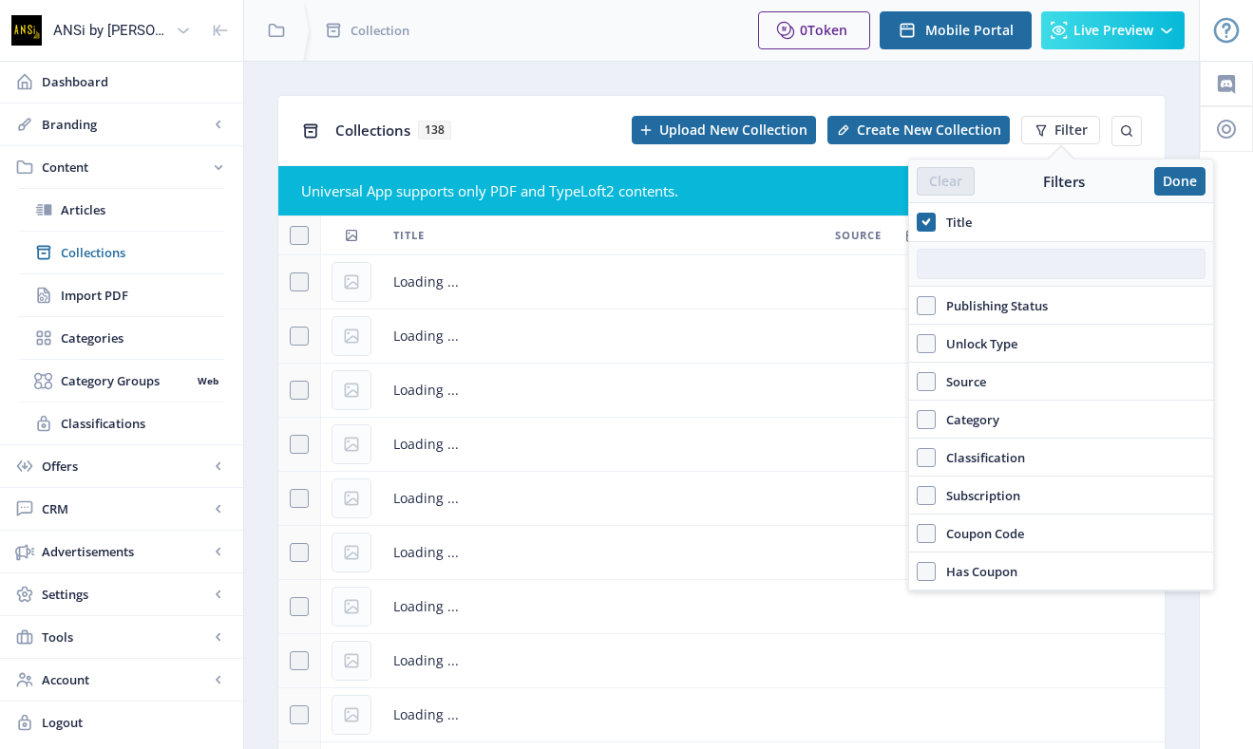
click at [961, 263] on input "text" at bounding box center [1061, 264] width 289 height 30
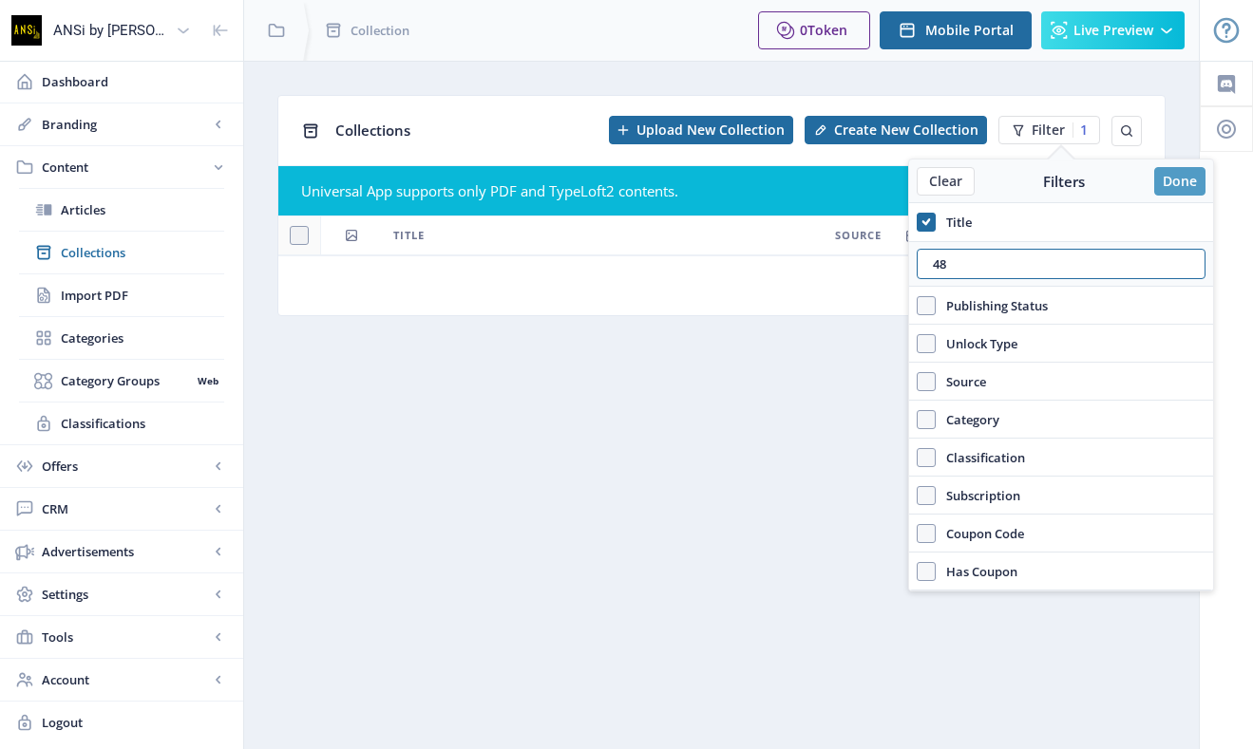
type input "487"
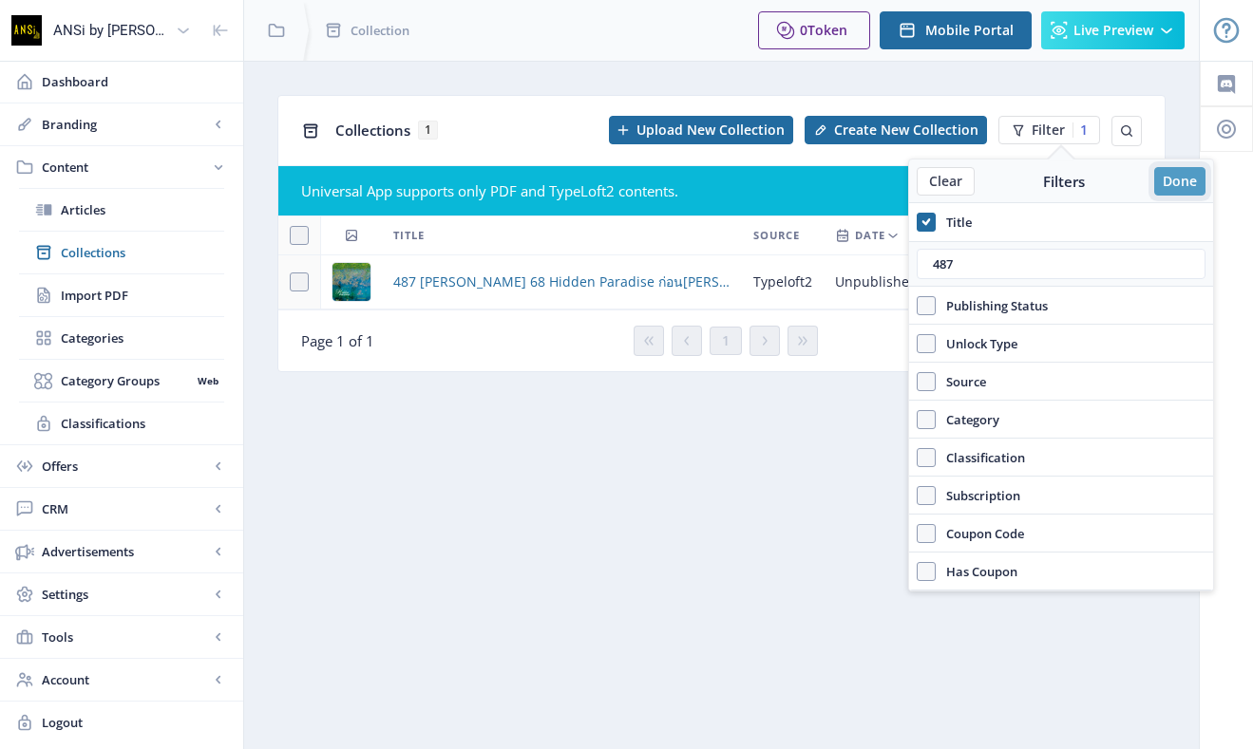
click at [1179, 182] on button "Done" at bounding box center [1179, 181] width 51 height 28
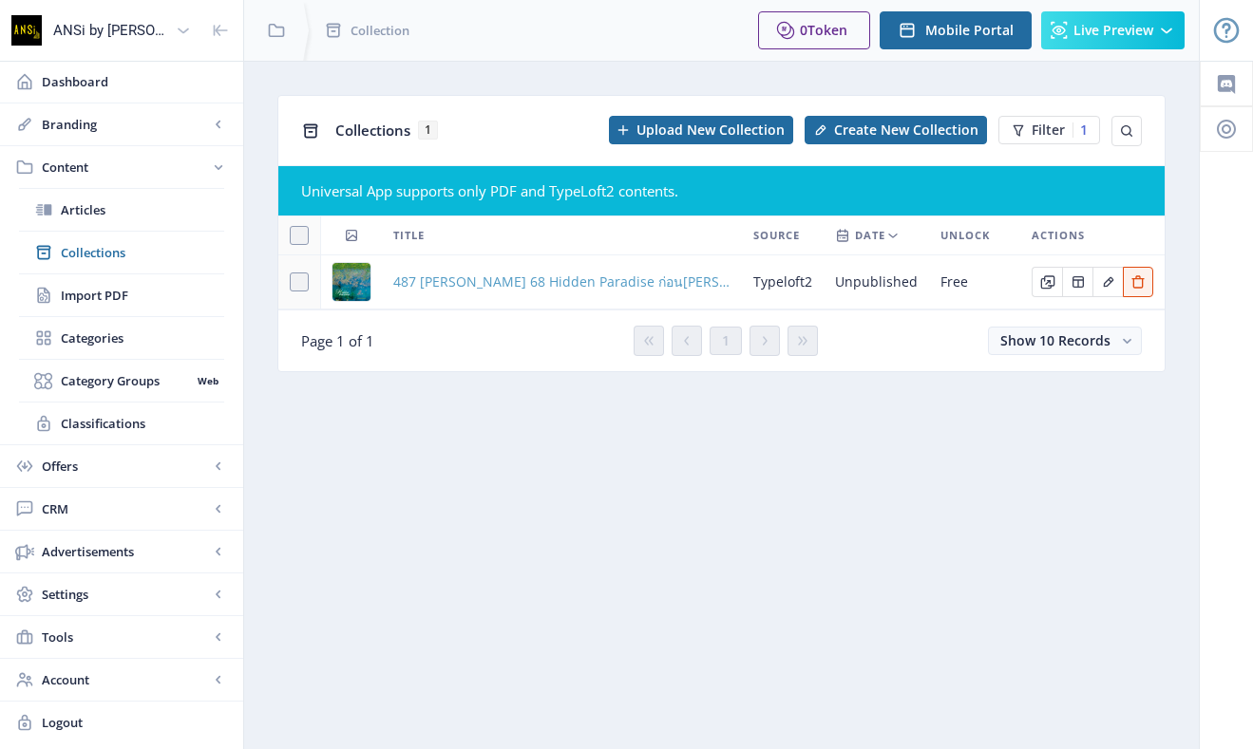
click at [530, 282] on span "487 [PERSON_NAME] 68 Hidden Paradise ก่อน[PERSON_NAME]จะสูญหาย" at bounding box center [561, 282] width 337 height 23
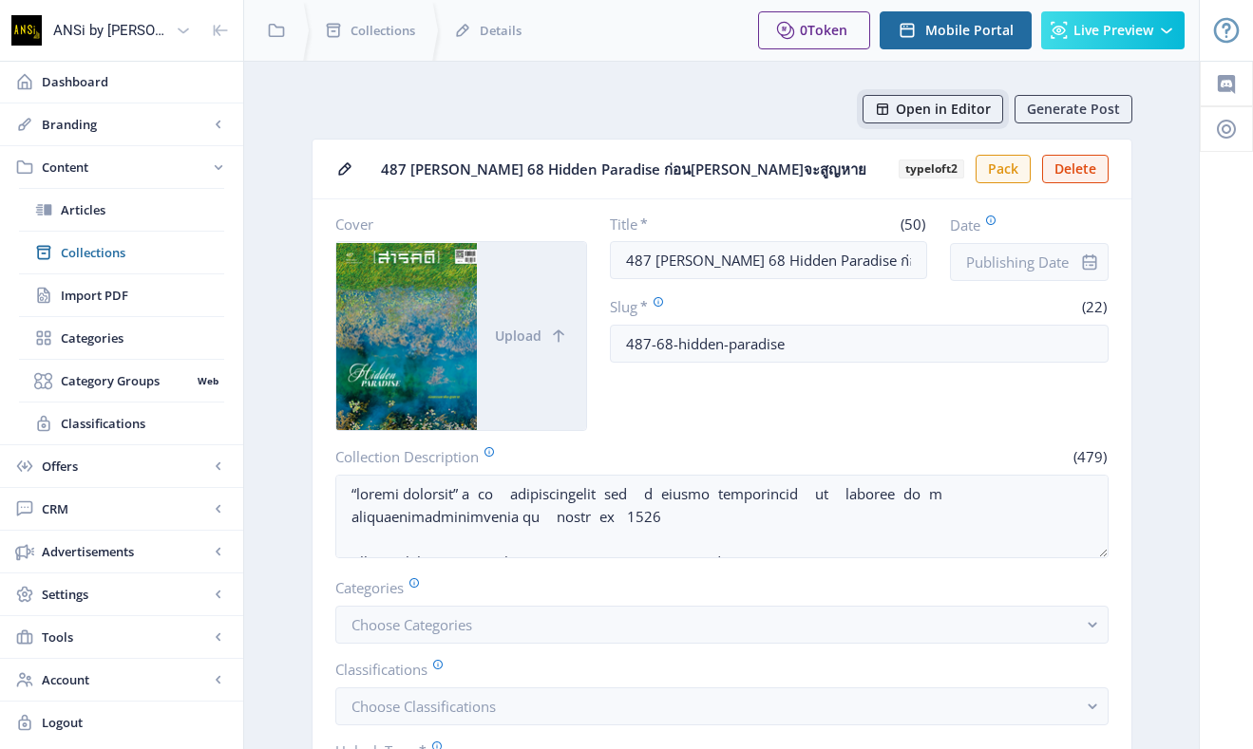
click at [932, 107] on span "Open in Editor" at bounding box center [943, 109] width 95 height 15
